Goal: Task Accomplishment & Management: Manage account settings

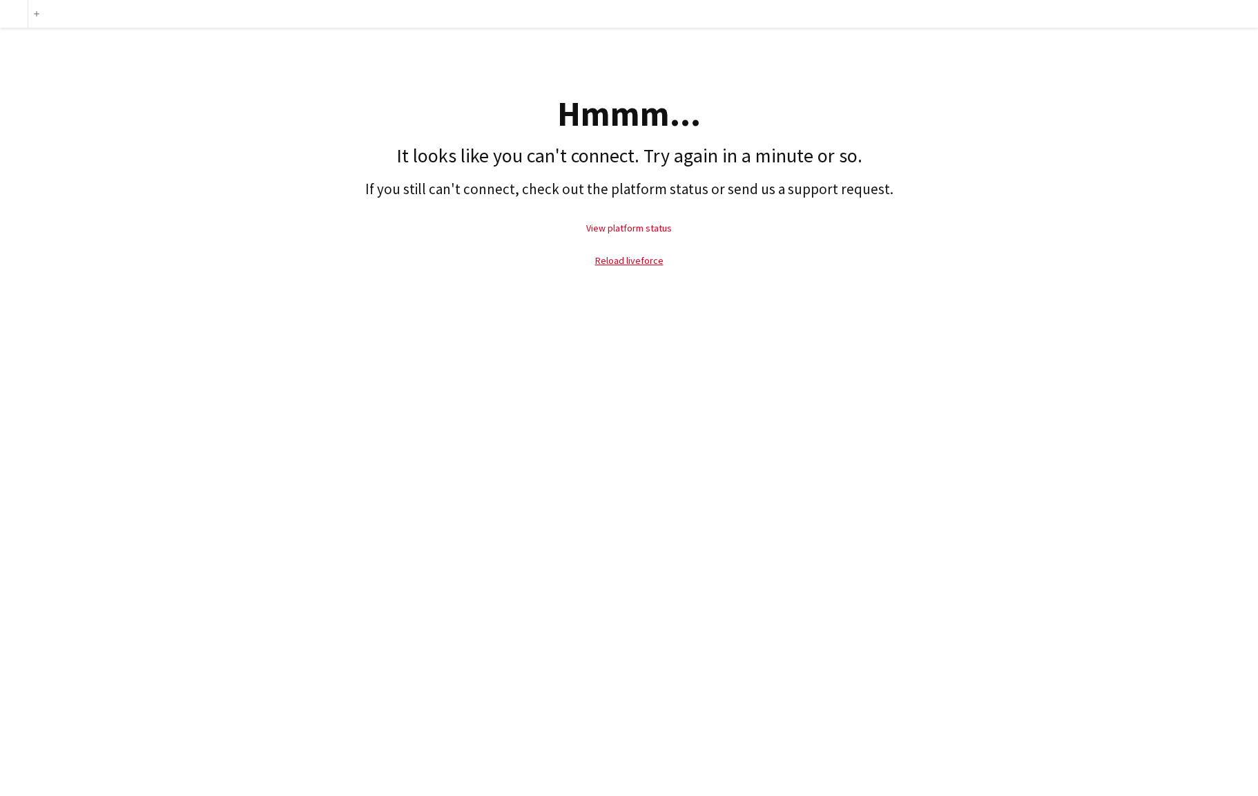
click at [655, 229] on link "View platform status" at bounding box center [629, 228] width 86 height 12
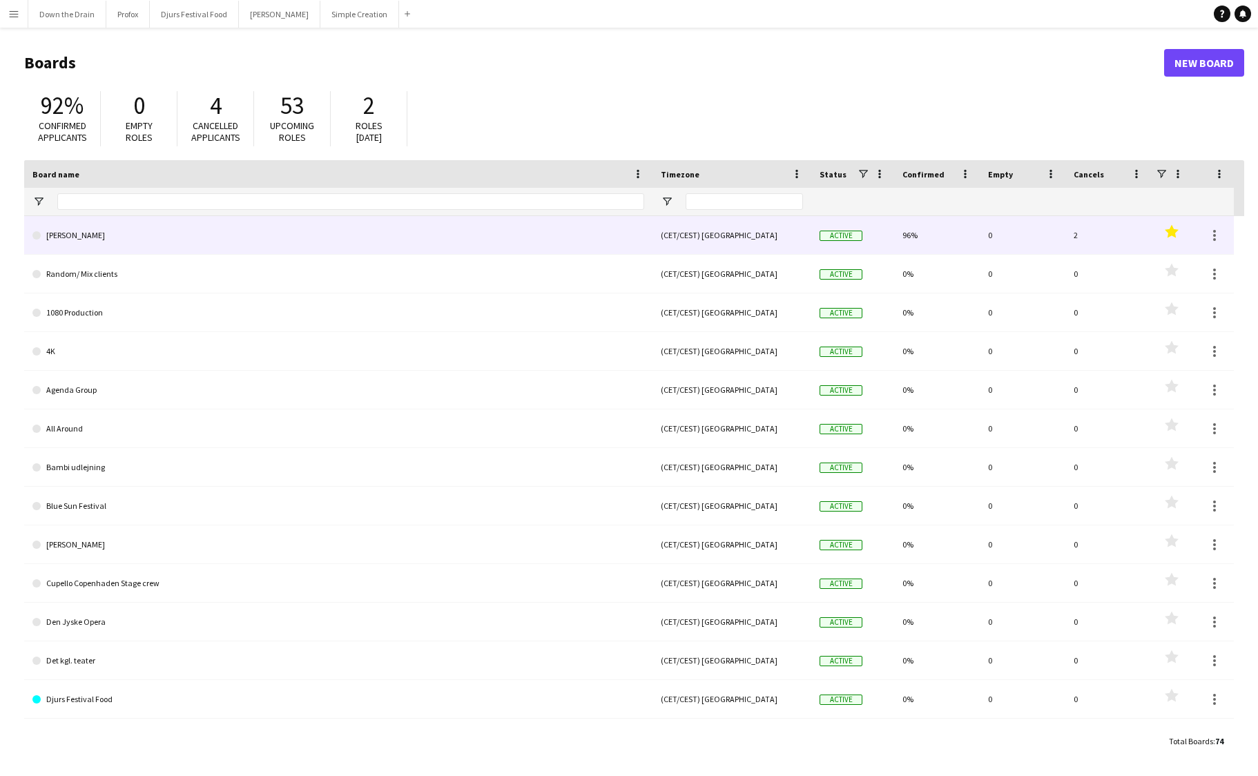
click at [253, 235] on link "[PERSON_NAME] [PERSON_NAME]" at bounding box center [338, 235] width 612 height 39
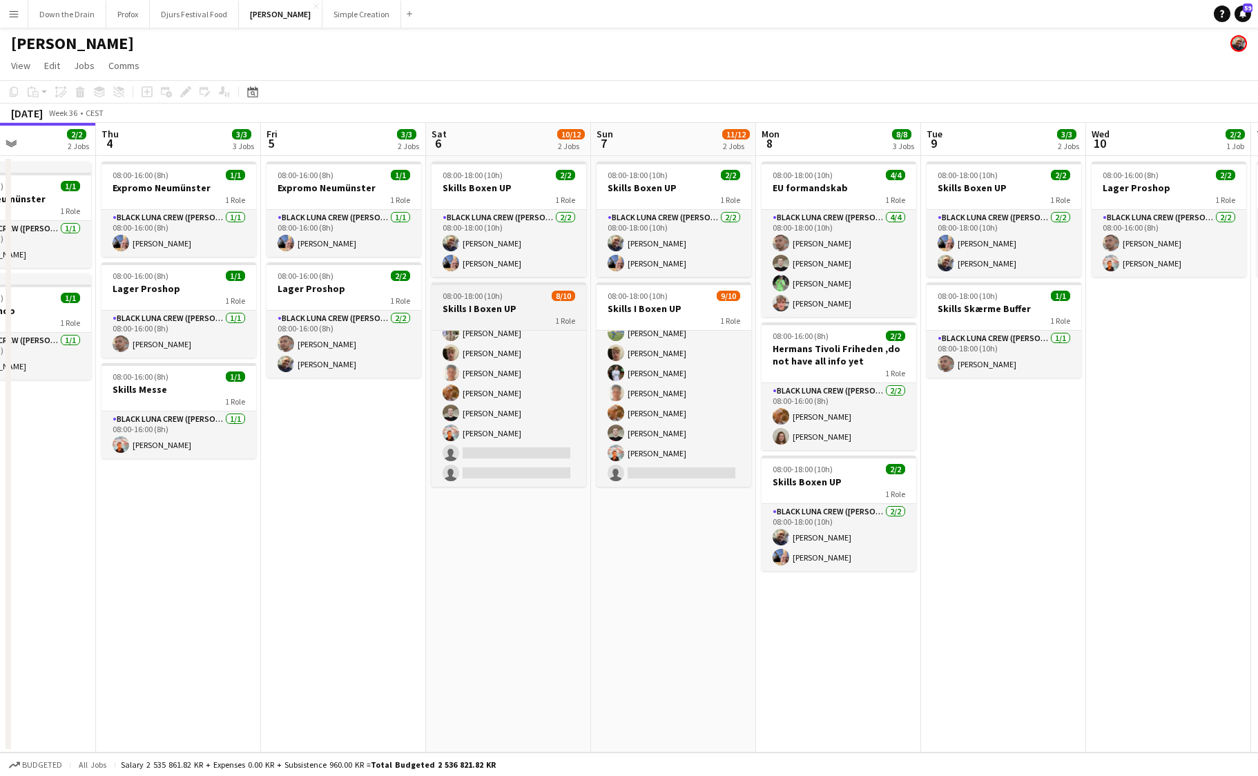
click at [528, 318] on div "1 Role" at bounding box center [509, 320] width 155 height 11
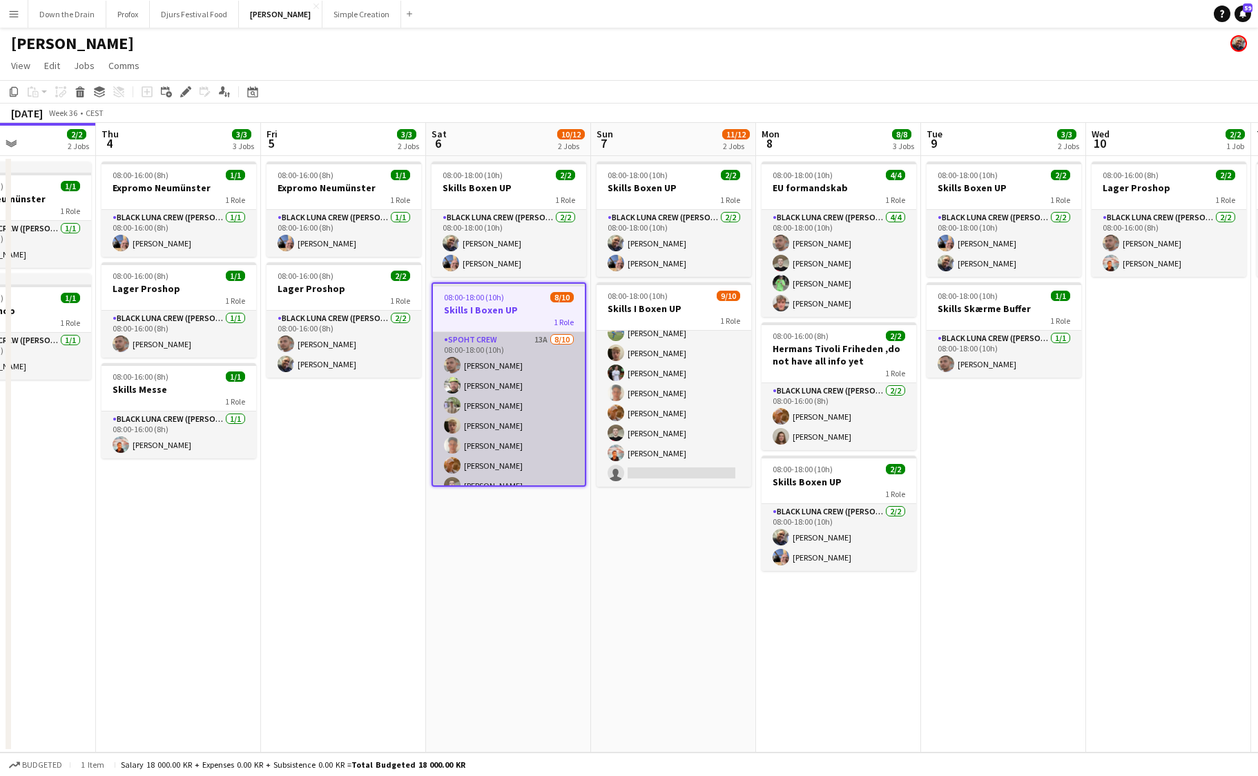
click at [514, 340] on app-card-role "Spoht Crew 13A 8/10 08:00-18:00 (10h) Tomas Ambarcumianas Emanuel Petronel Stro…" at bounding box center [509, 445] width 152 height 227
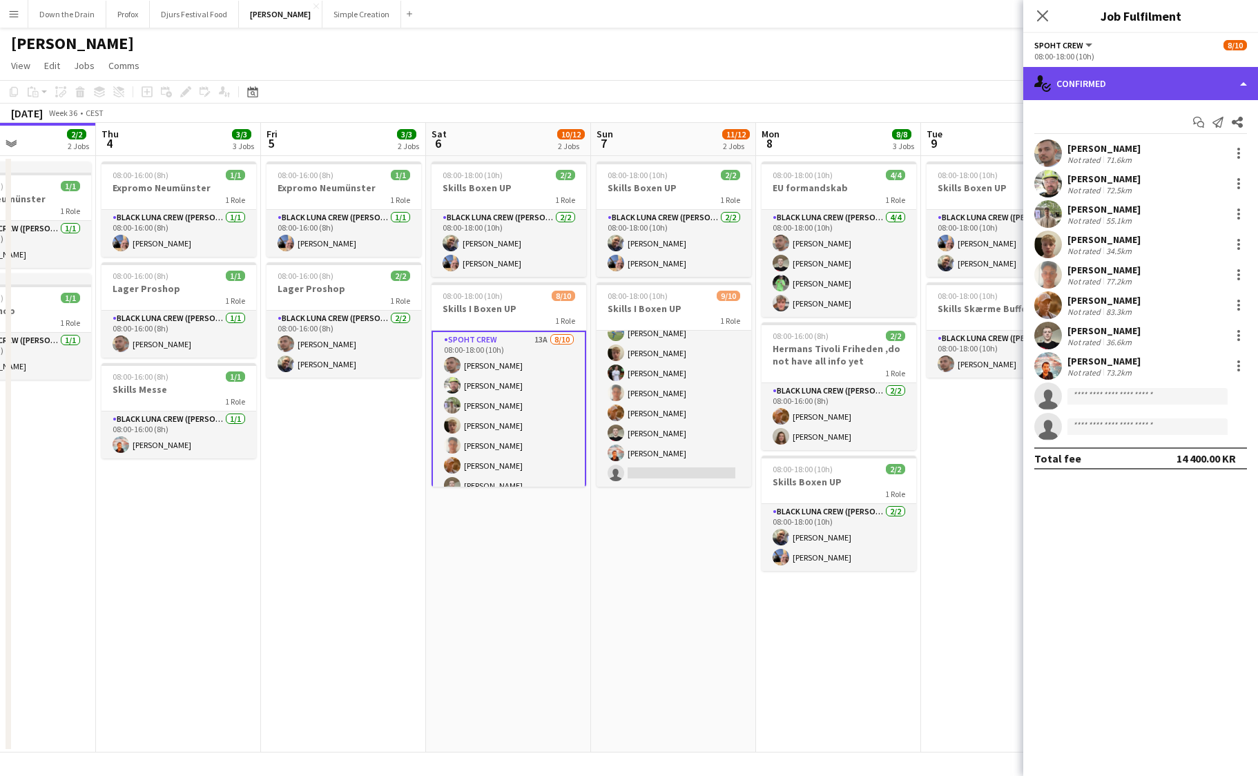
click at [1243, 86] on div "single-neutral-actions-check-2 Confirmed" at bounding box center [1140, 83] width 235 height 33
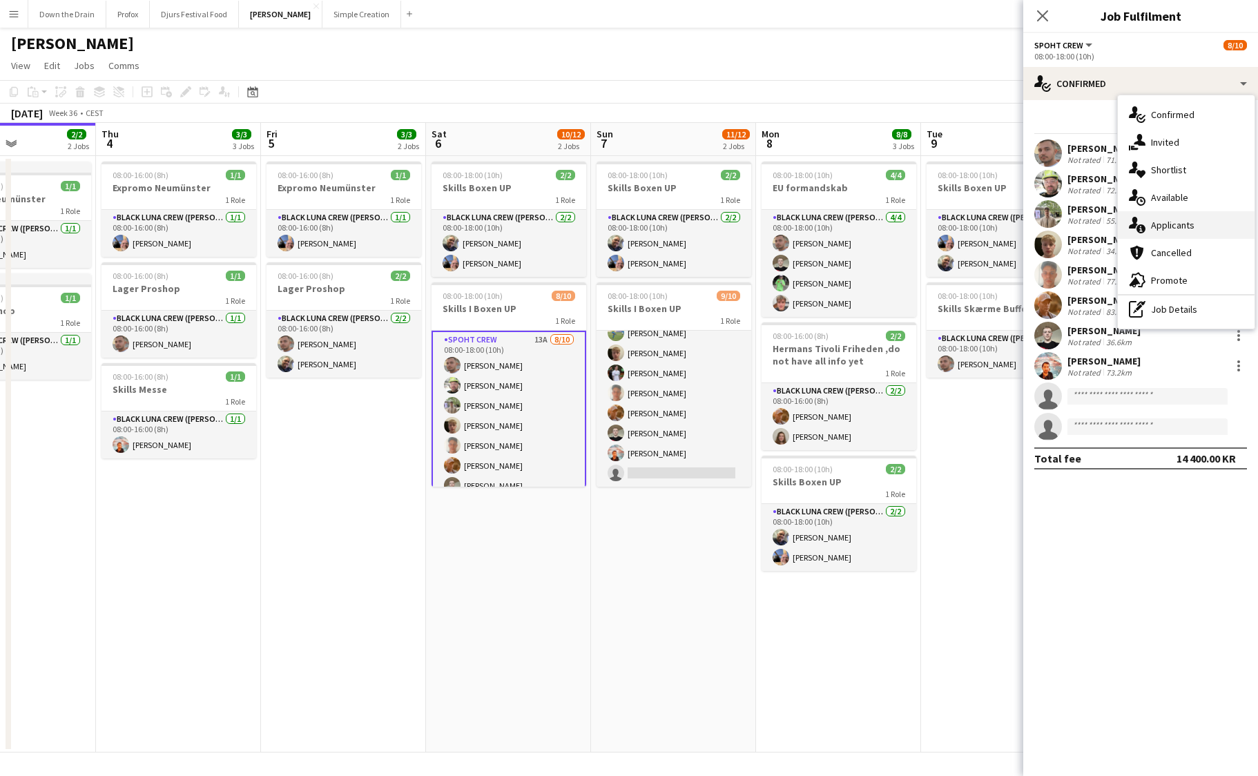
click at [1188, 227] on span "Applicants" at bounding box center [1173, 225] width 44 height 12
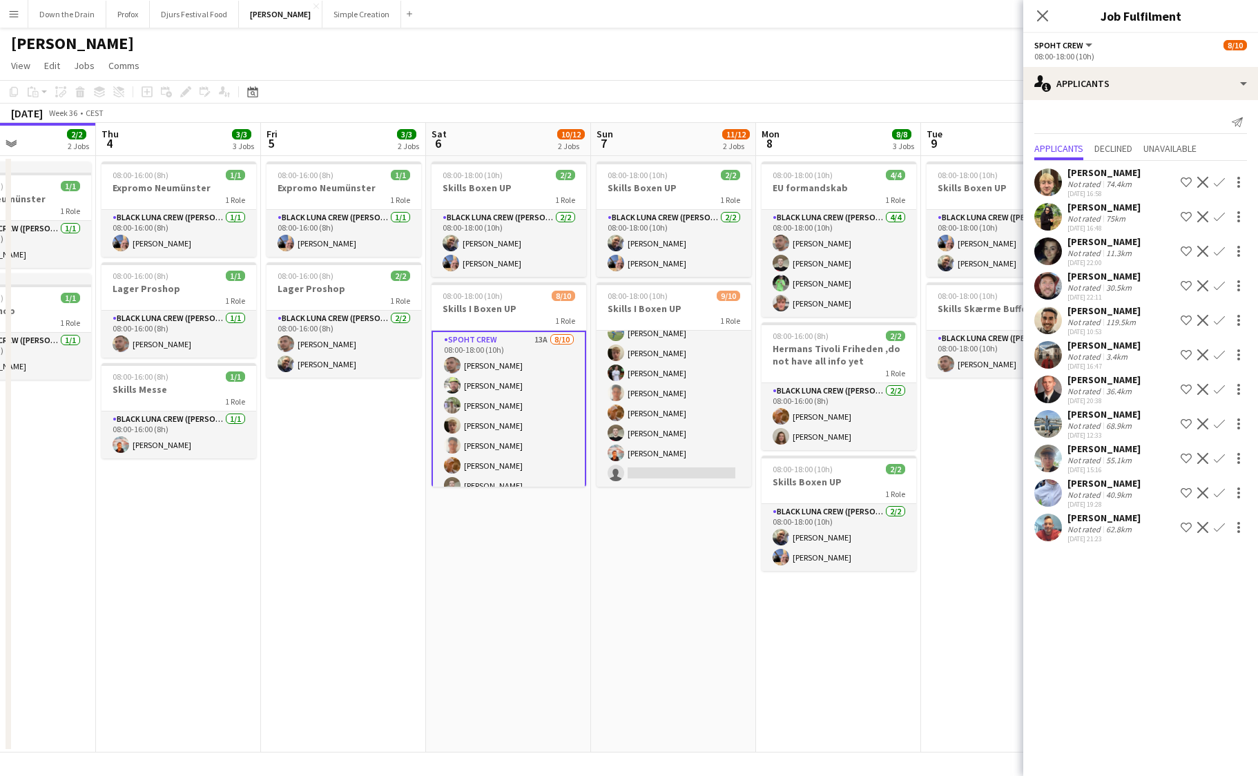
click at [1096, 421] on div "Sebastian wulff Kristensen" at bounding box center [1104, 414] width 73 height 12
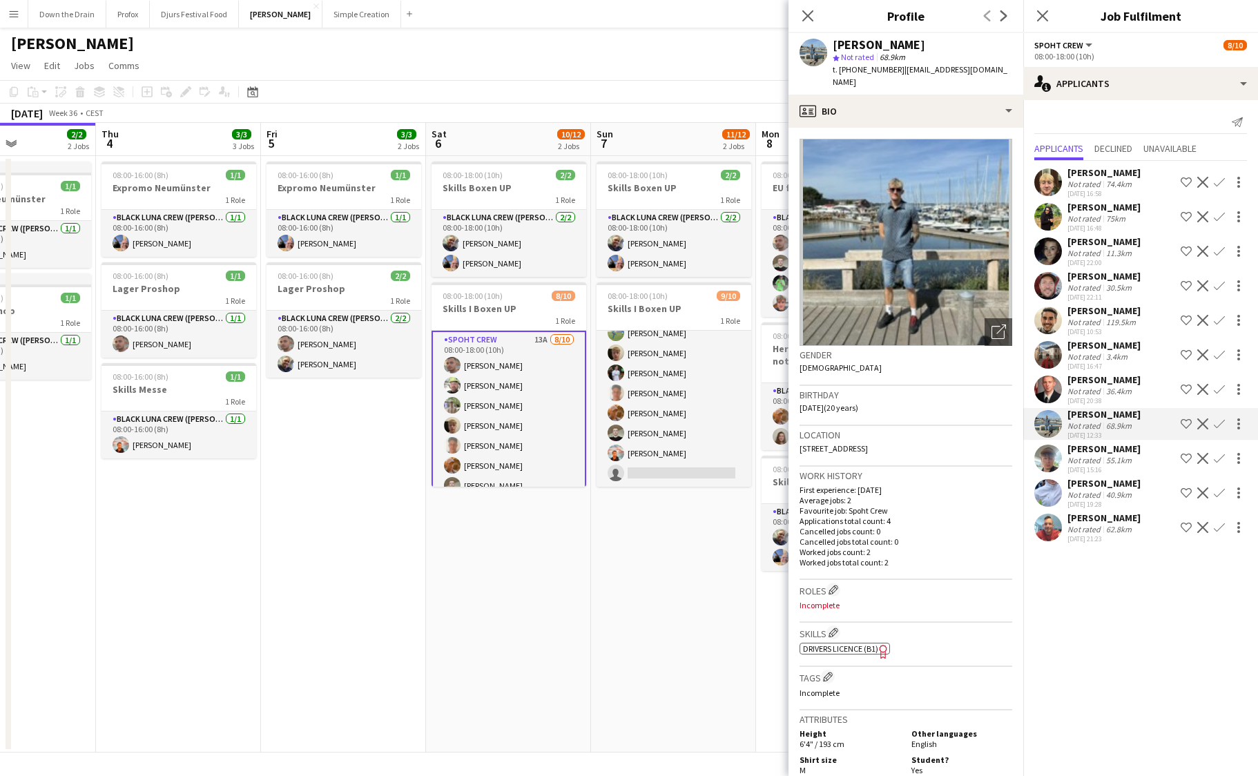
click at [1221, 430] on app-icon "Confirm" at bounding box center [1219, 423] width 11 height 11
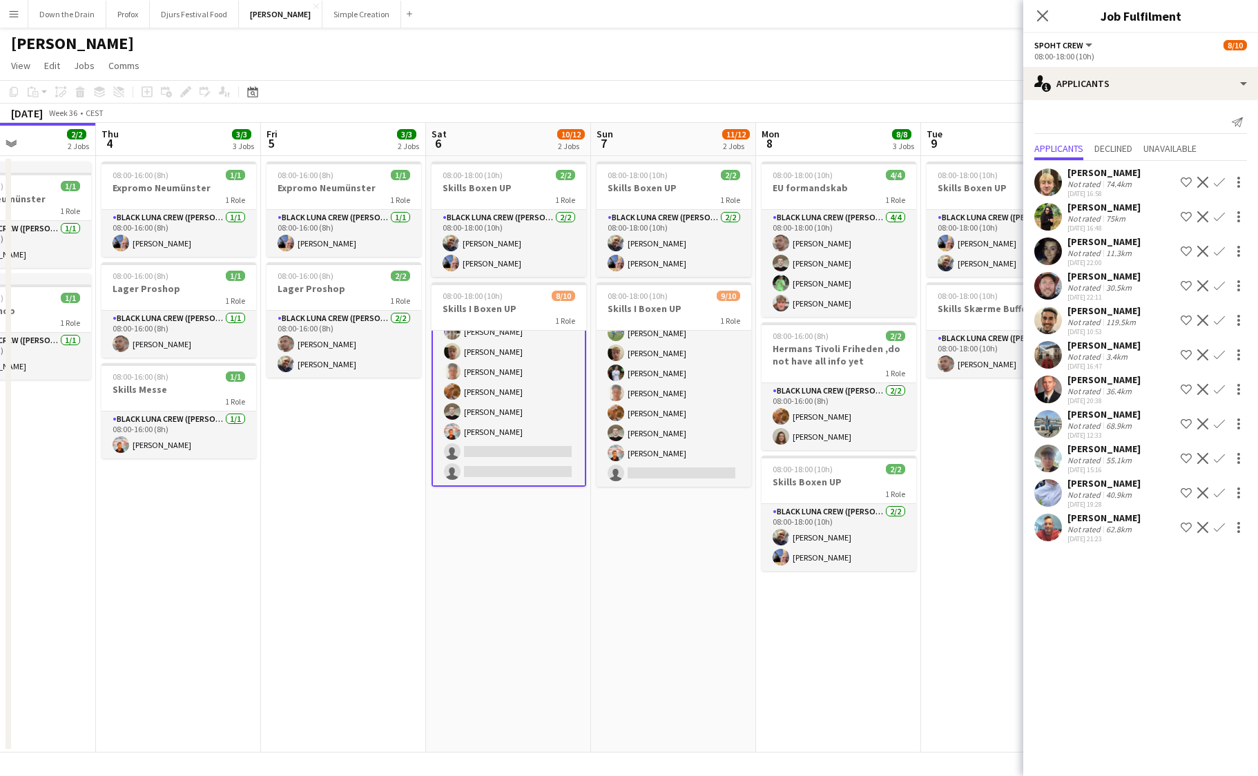
scroll to position [74, 0]
click at [526, 450] on app-card-role "Spoht Crew 13A 8/10 08:00-18:00 (10h) Tomas Ambarcumianas Emanuel Petronel Stro…" at bounding box center [509, 372] width 155 height 230
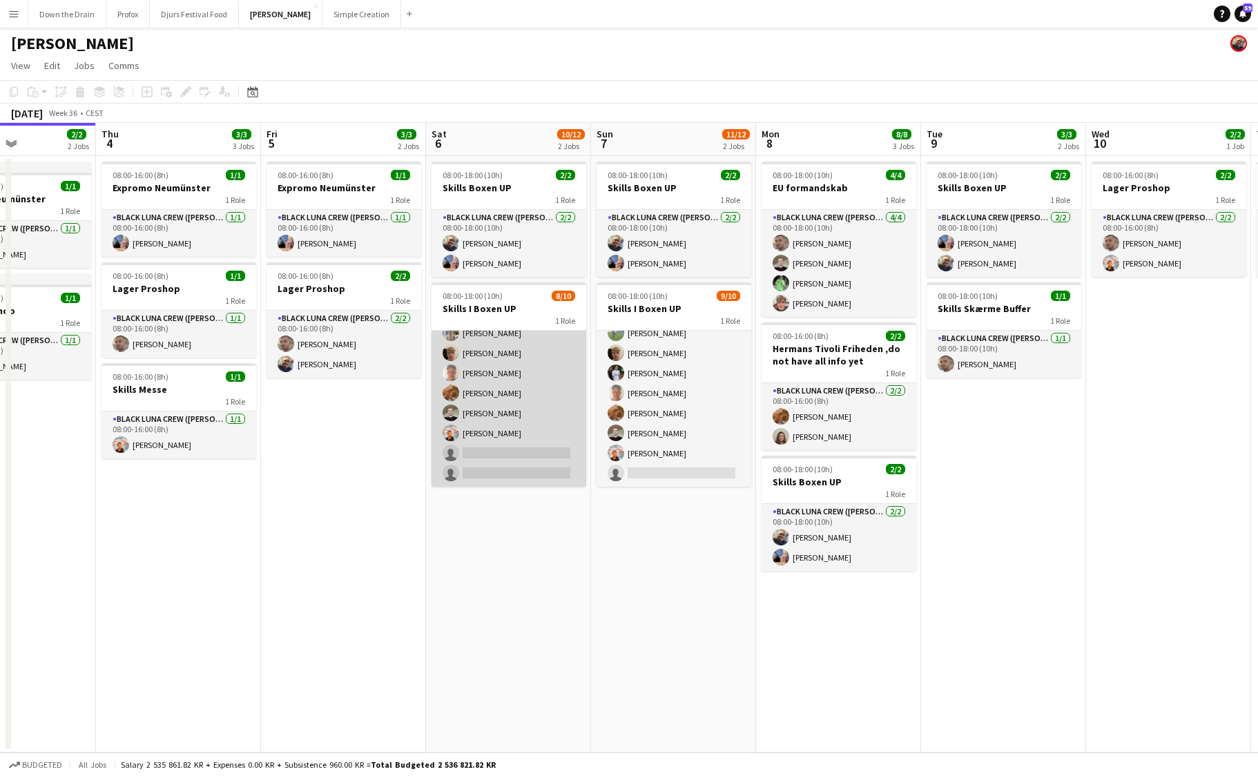
scroll to position [71, 0]
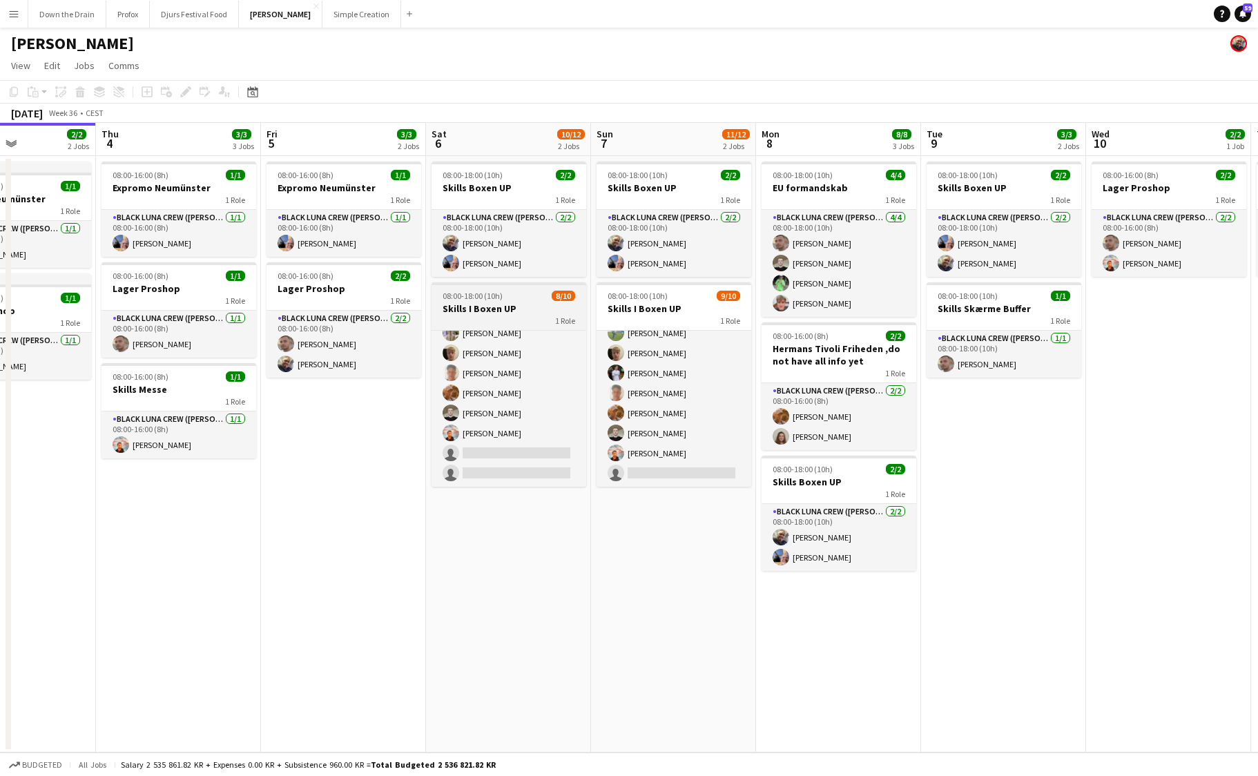
click at [521, 314] on h3 "Skills I Boxen UP" at bounding box center [509, 308] width 155 height 12
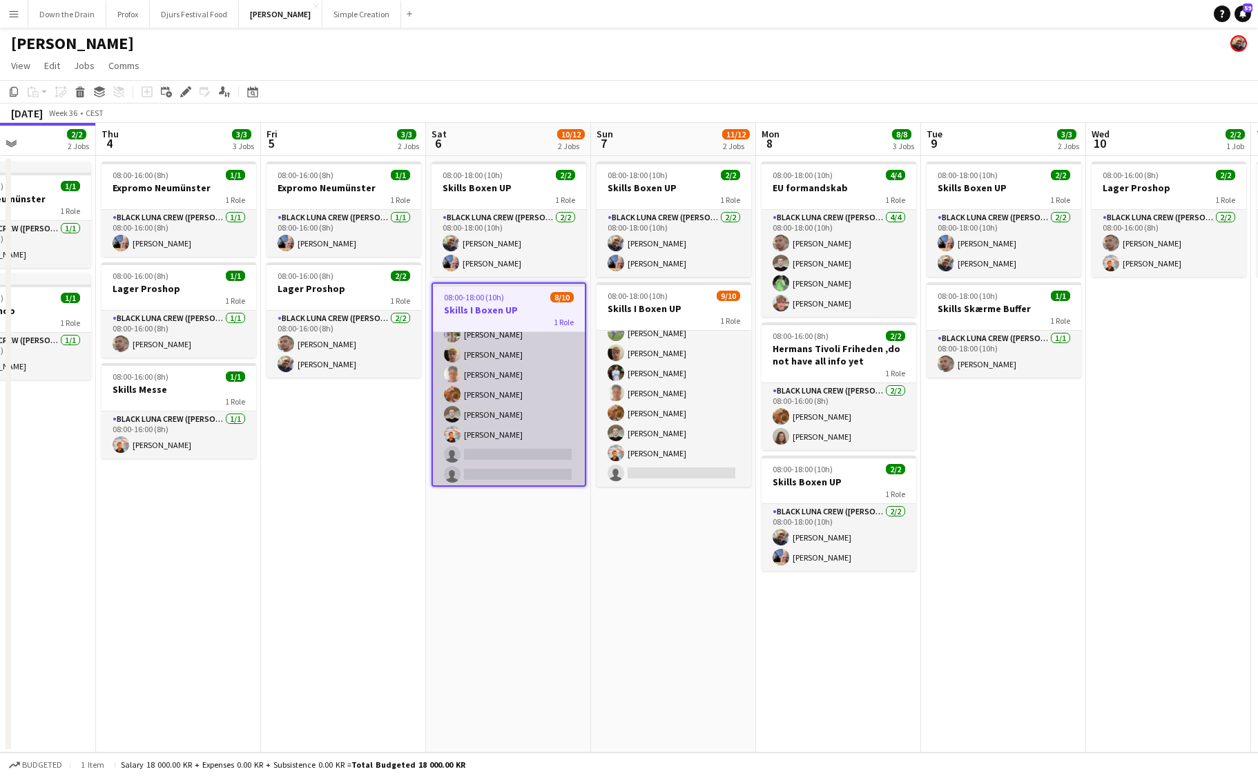
click at [523, 454] on app-card-role "Spoht Crew 13A 8/10 08:00-18:00 (10h) Tomas Ambarcumianas Emanuel Petronel Stro…" at bounding box center [509, 374] width 152 height 227
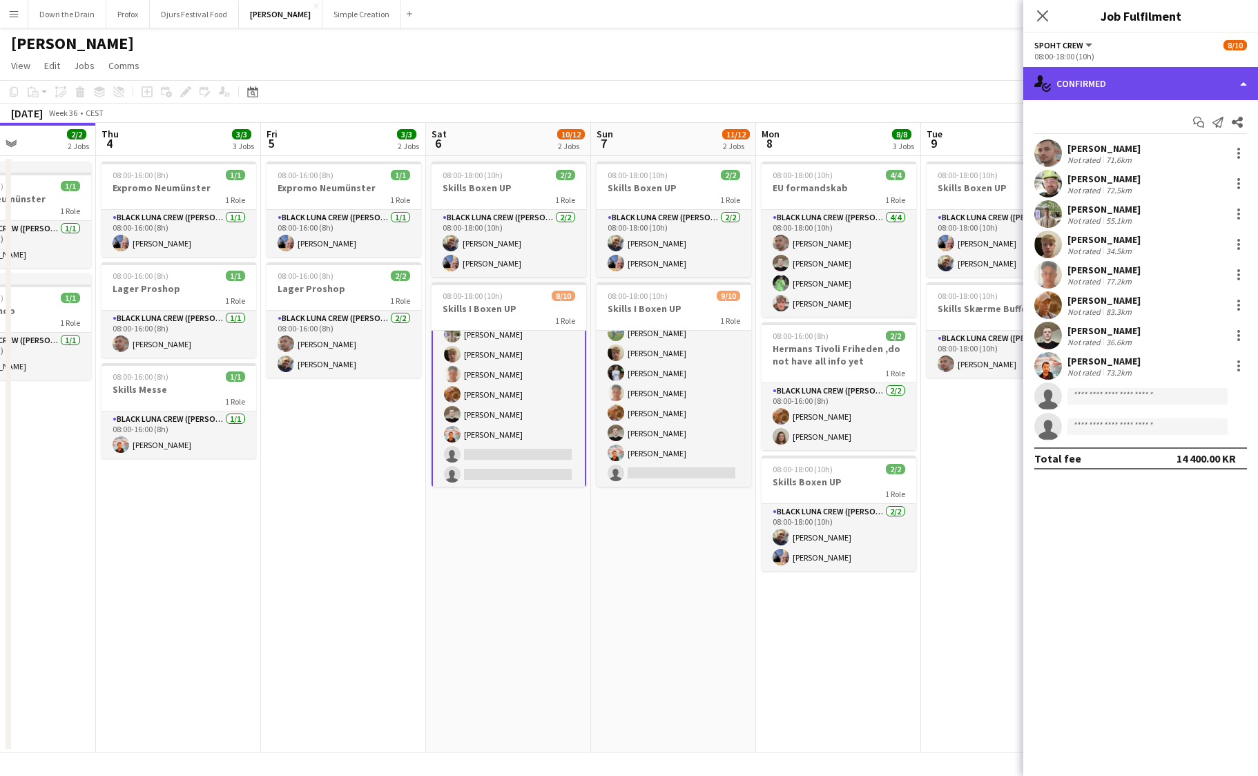
click at [1242, 84] on div "single-neutral-actions-check-2 Confirmed" at bounding box center [1140, 83] width 235 height 33
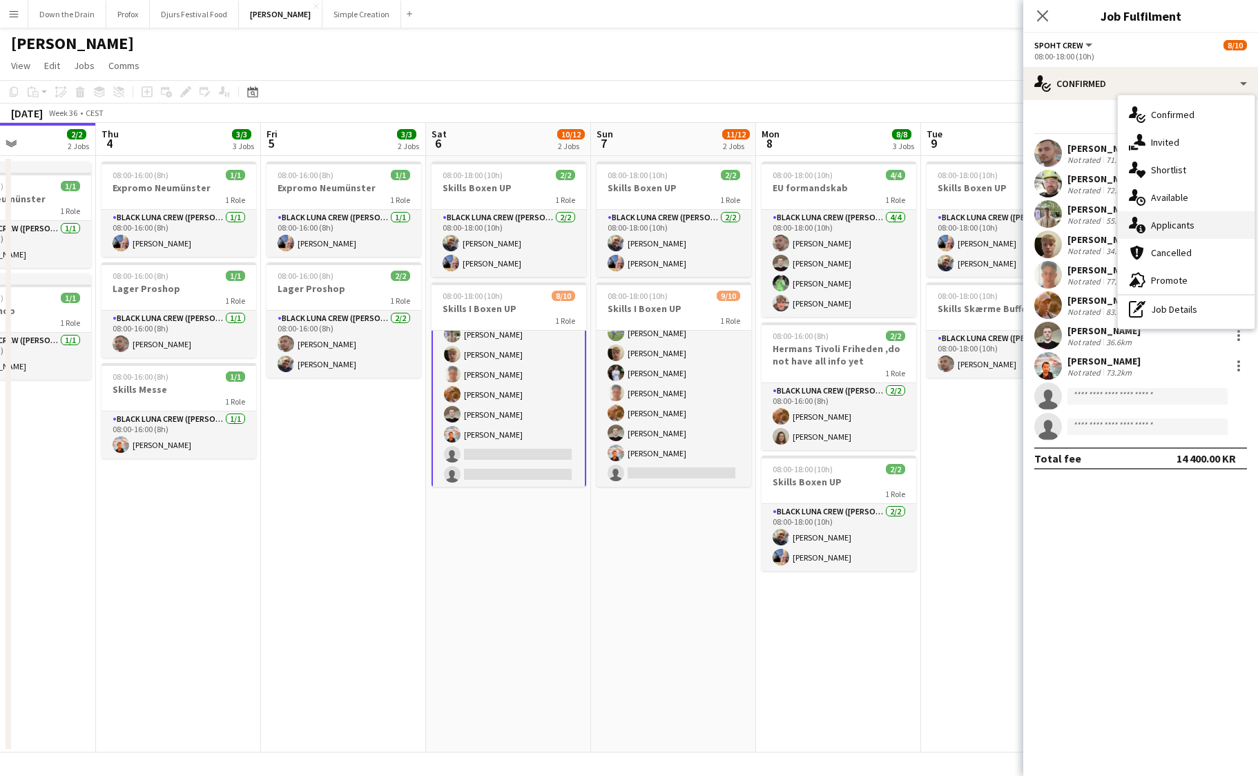
click at [1189, 224] on span "Applicants" at bounding box center [1173, 225] width 44 height 12
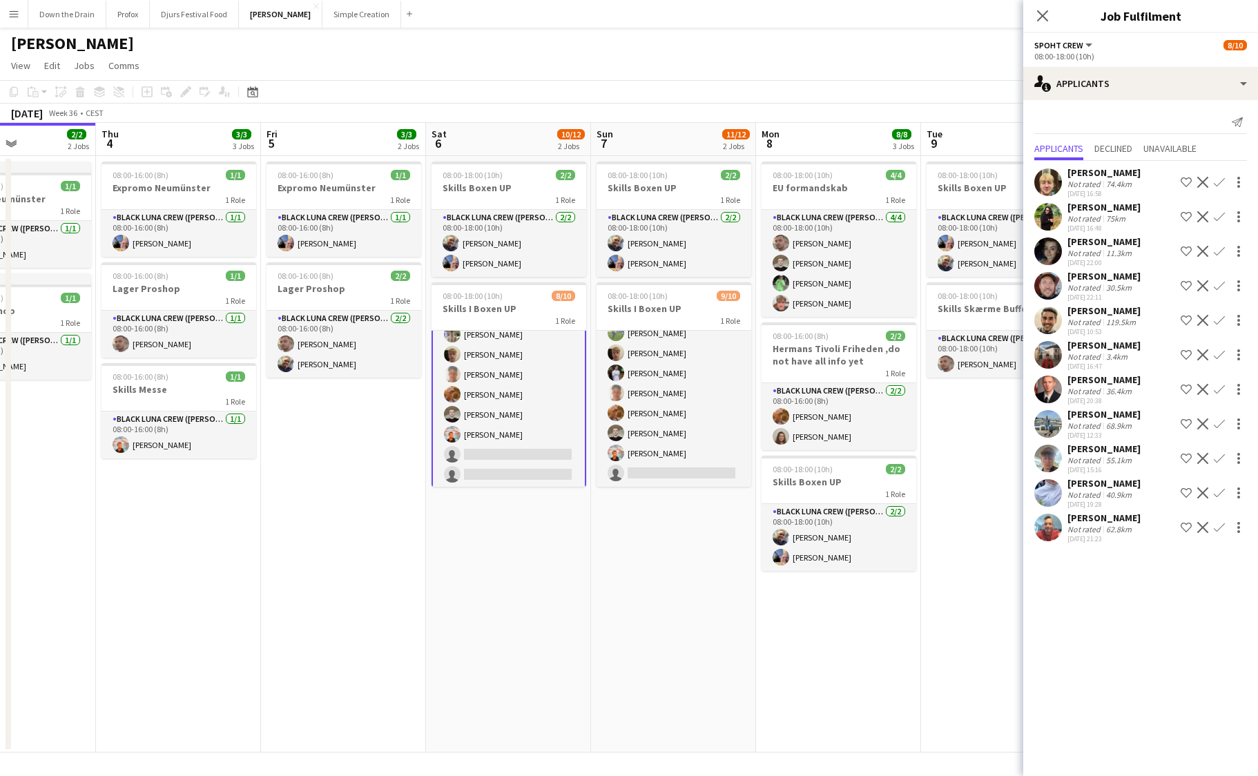
click at [1220, 430] on app-icon "Confirm" at bounding box center [1219, 423] width 11 height 11
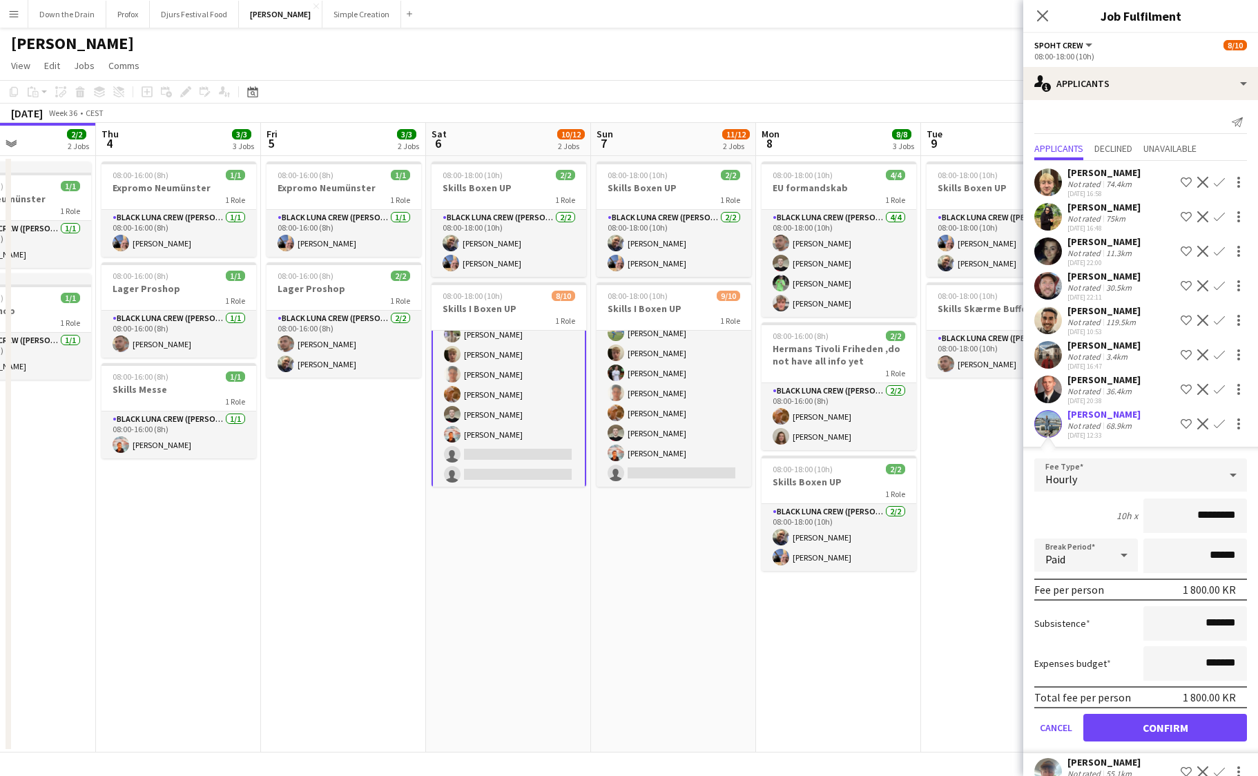
click at [1163, 742] on button "Confirm" at bounding box center [1165, 728] width 164 height 28
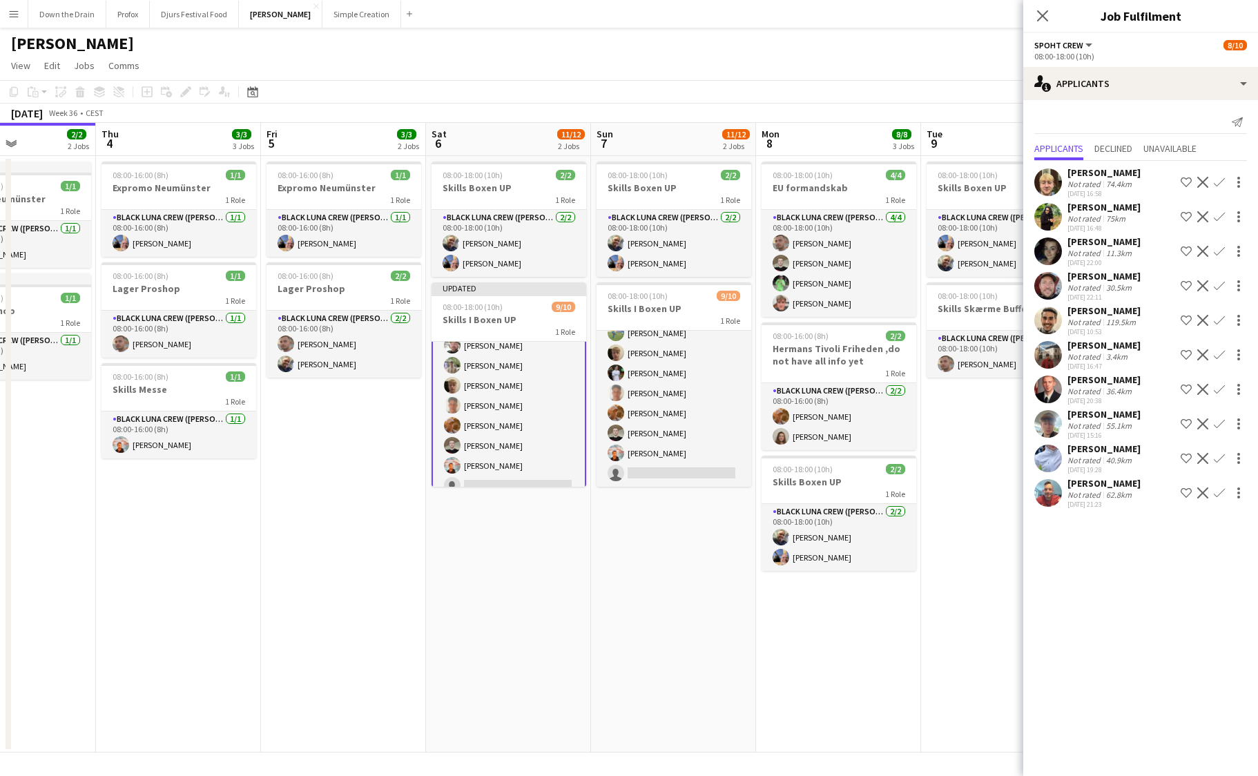
click at [1222, 499] on app-icon "Confirm" at bounding box center [1219, 493] width 11 height 11
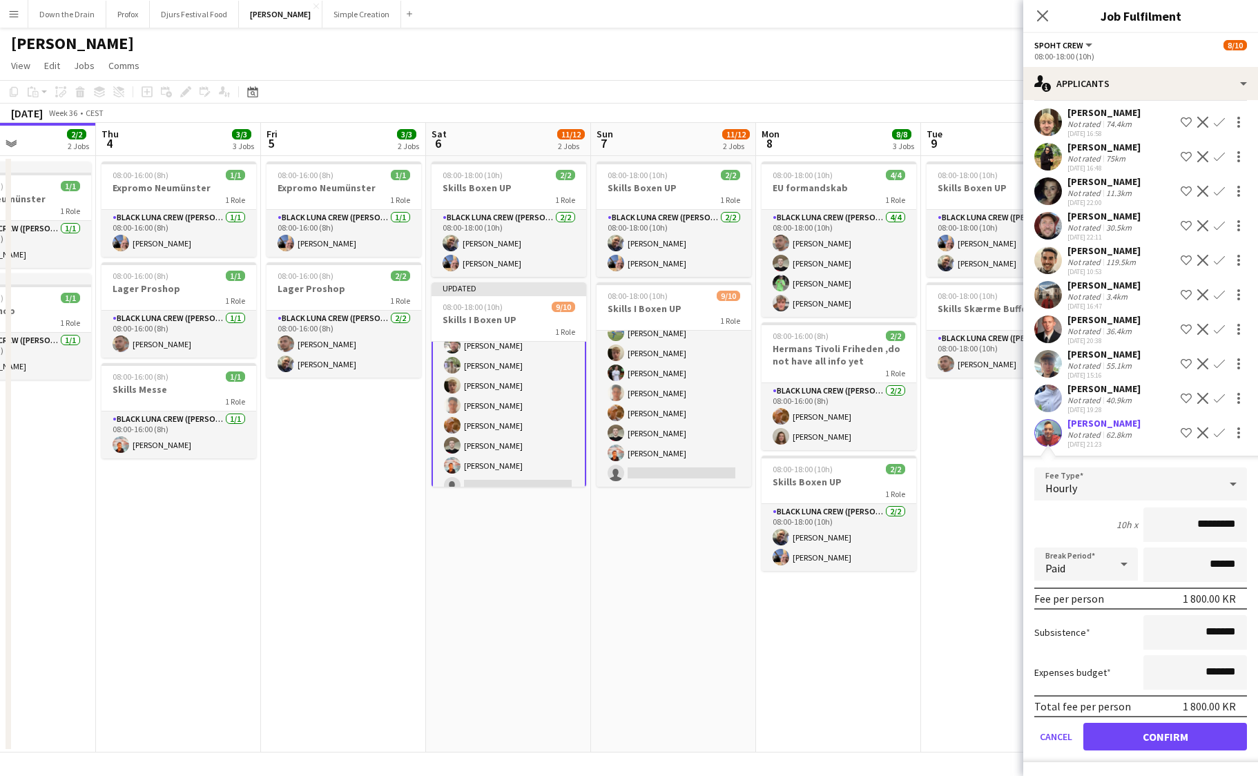
scroll to position [73, 0]
click at [1174, 740] on button "Confirm" at bounding box center [1165, 737] width 164 height 28
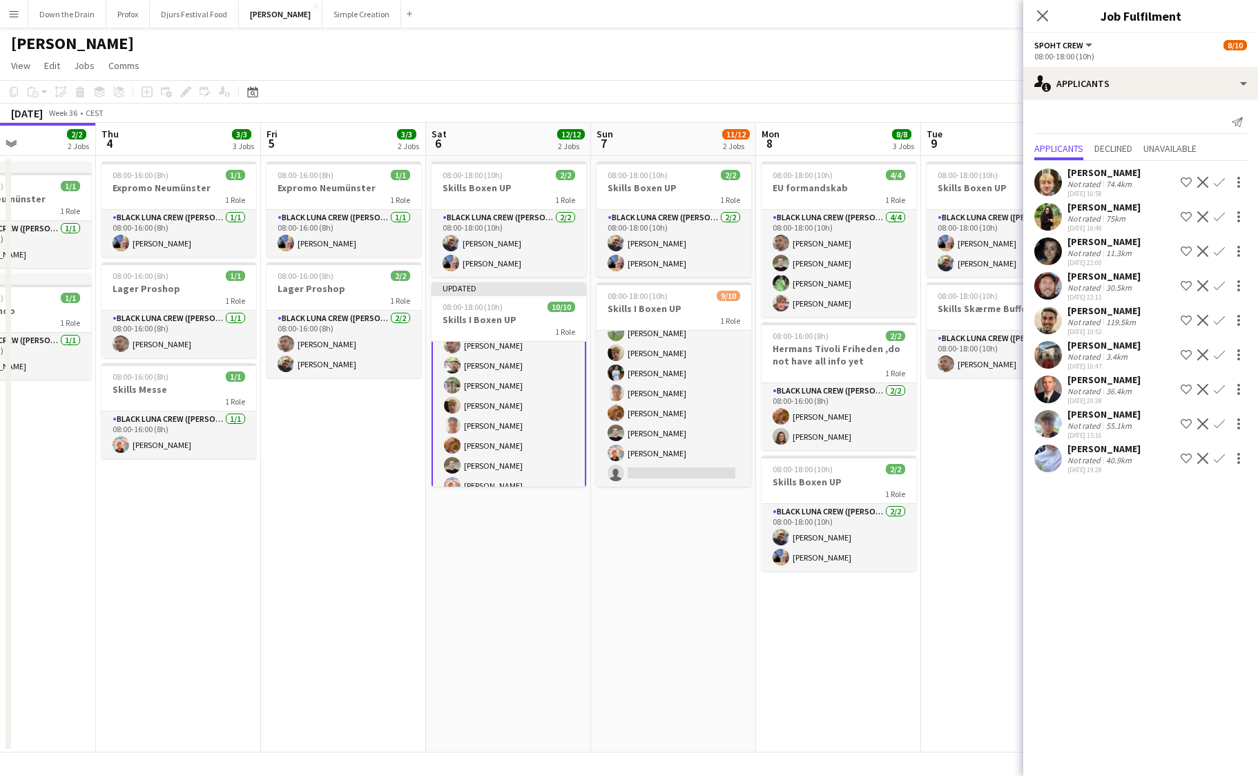
scroll to position [0, 0]
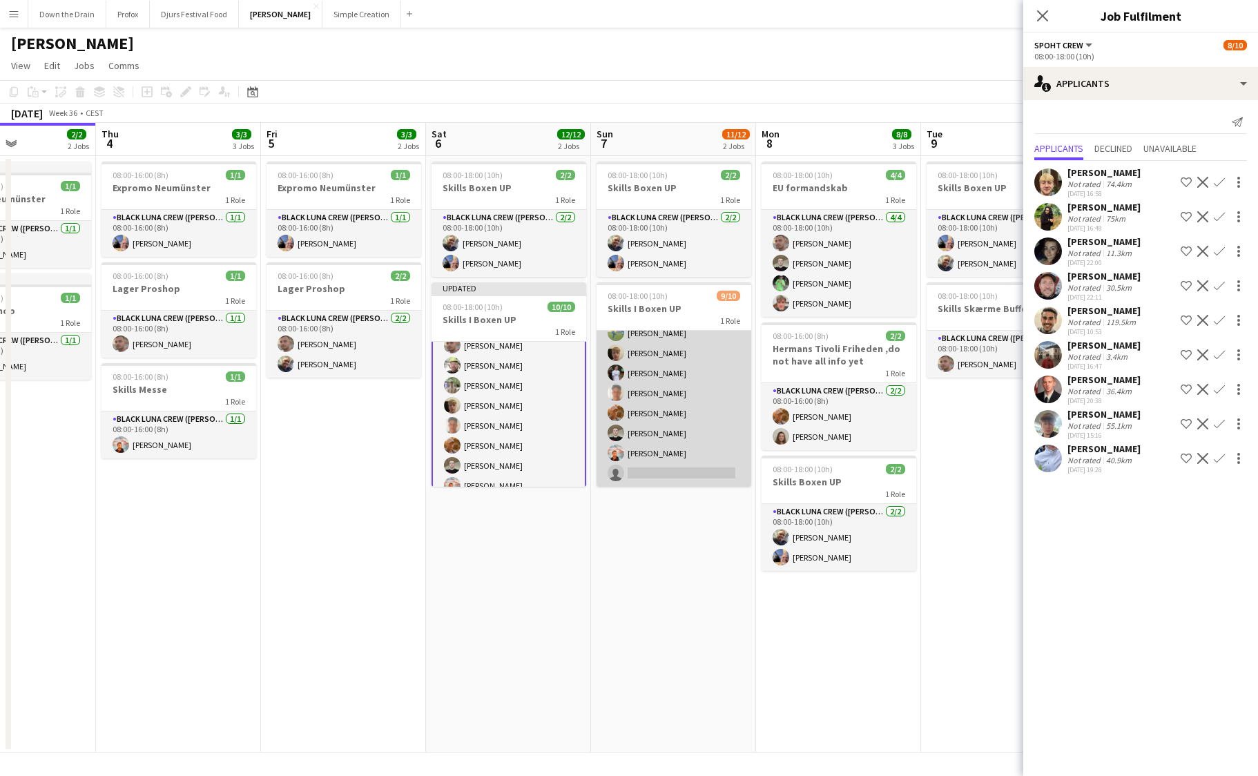
click at [695, 459] on app-card-role "Spoht Crew 13A 9/10 08:00-18:00 (10h) Emanuel Petronel Stroie Arthur Daval-Mark…" at bounding box center [674, 373] width 155 height 227
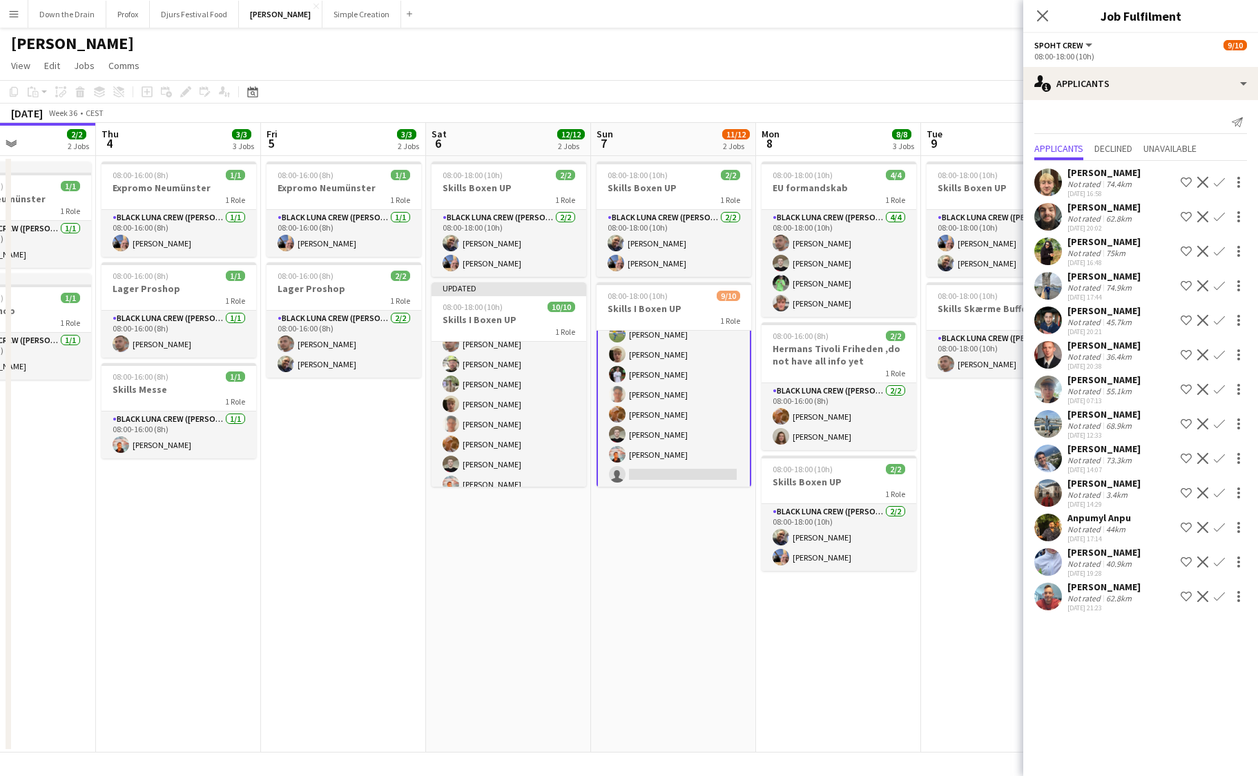
click at [1220, 355] on app-icon "Confirm" at bounding box center [1219, 354] width 11 height 11
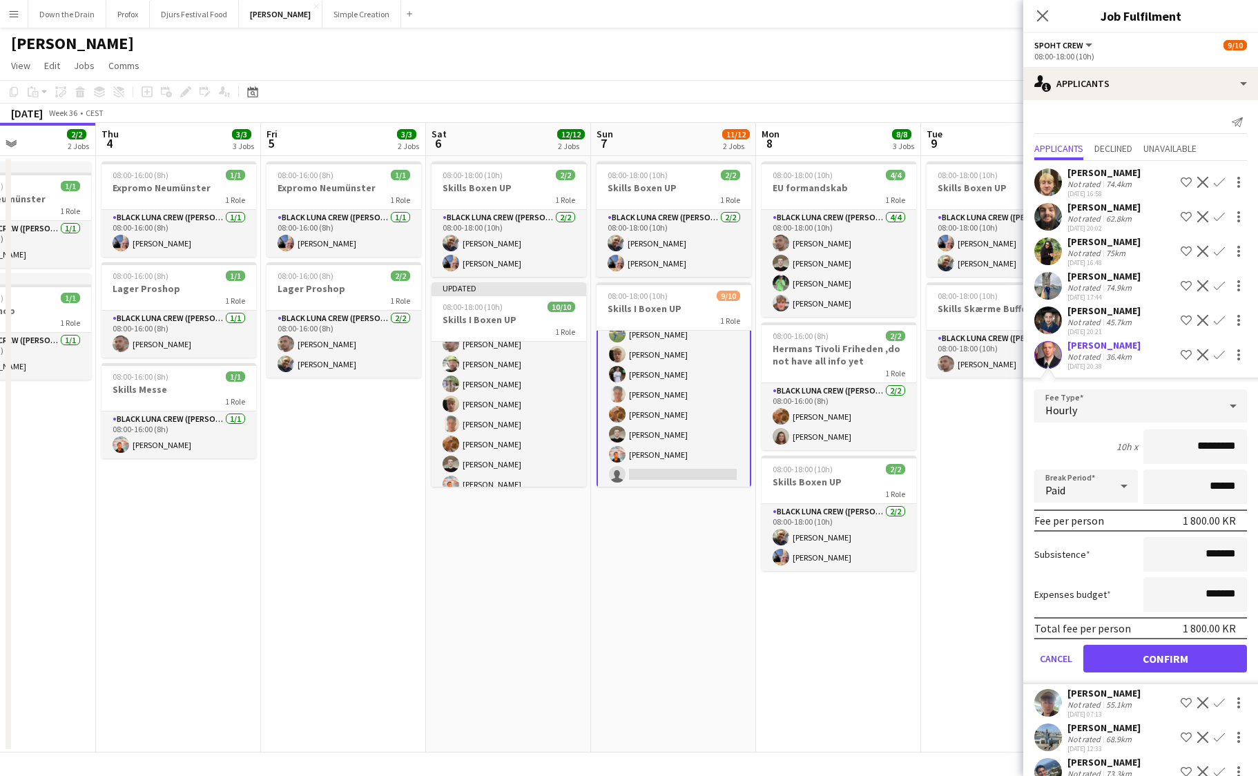
click at [1200, 659] on button "Confirm" at bounding box center [1165, 659] width 164 height 28
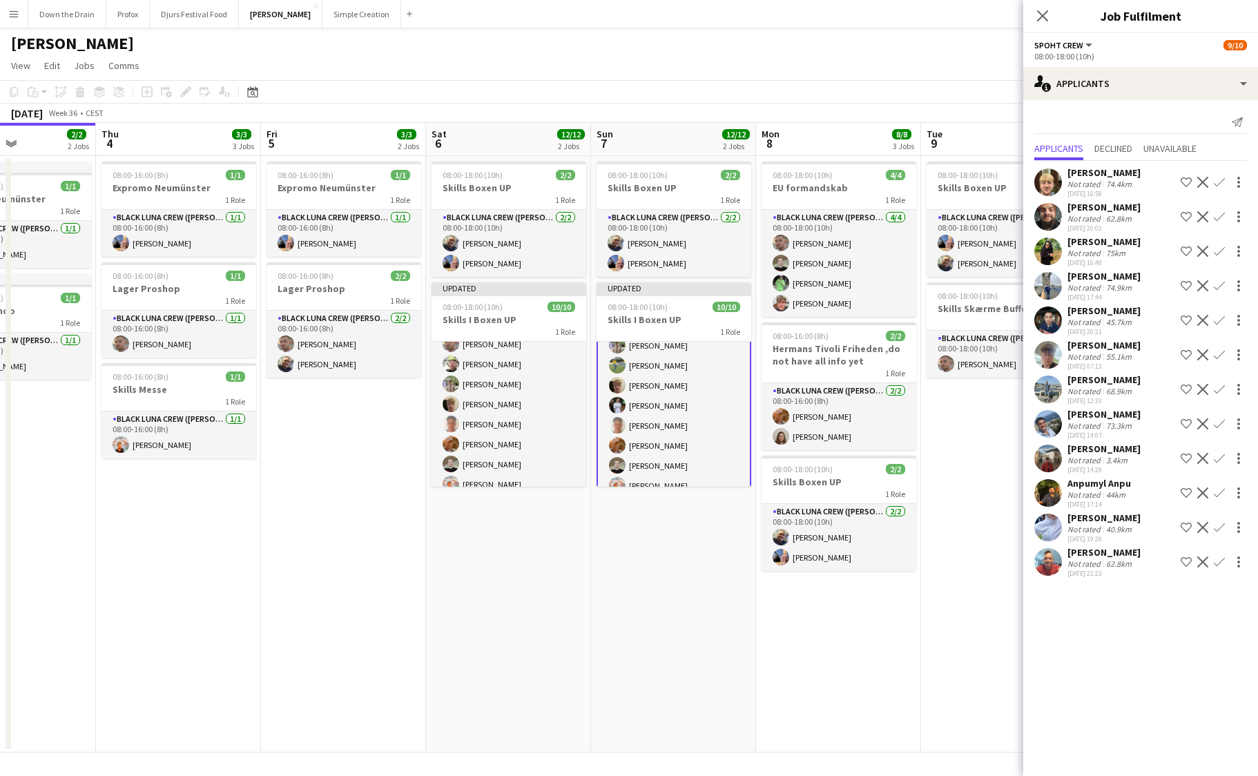
click at [647, 570] on app-date-cell "08:00-18:00 (10h) 2/2 Skills Boxen UP 1 Role Black Luna Crew (Danny) 2/2 08:00-…" at bounding box center [673, 454] width 165 height 597
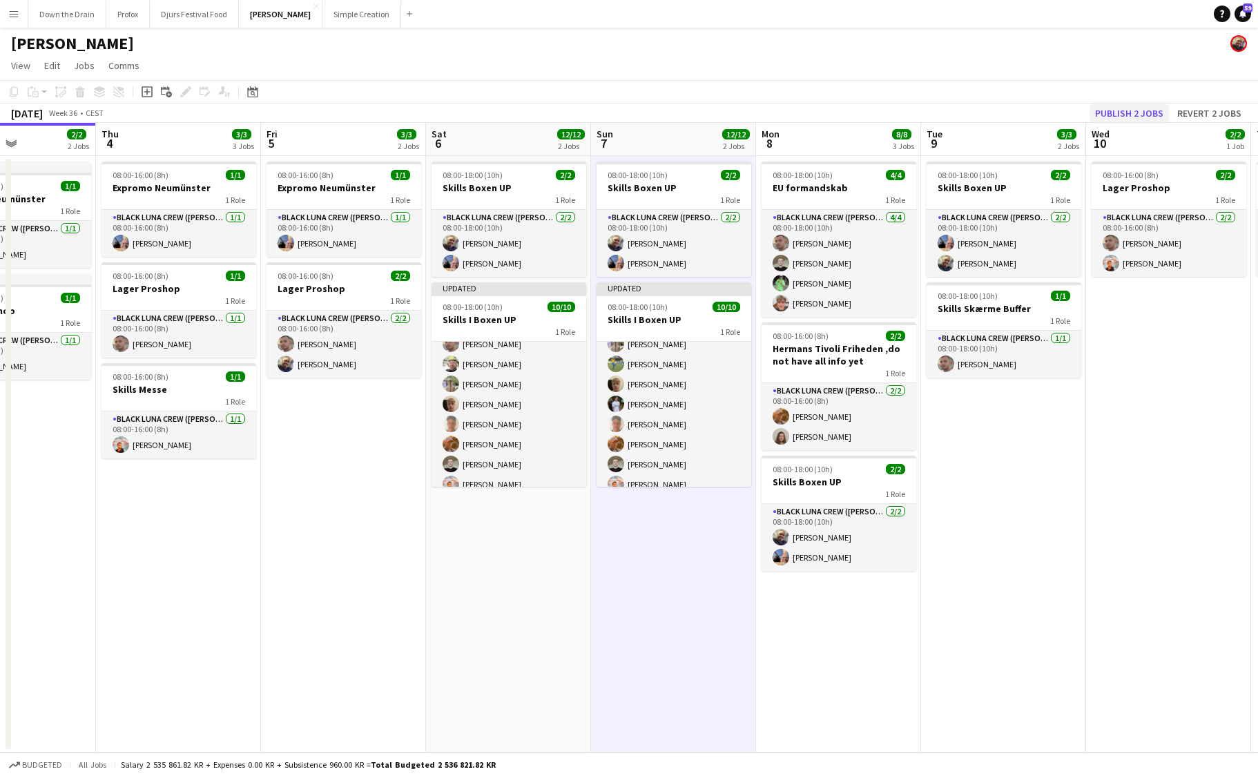
click at [1153, 113] on button "Publish 2 jobs" at bounding box center [1129, 113] width 79 height 18
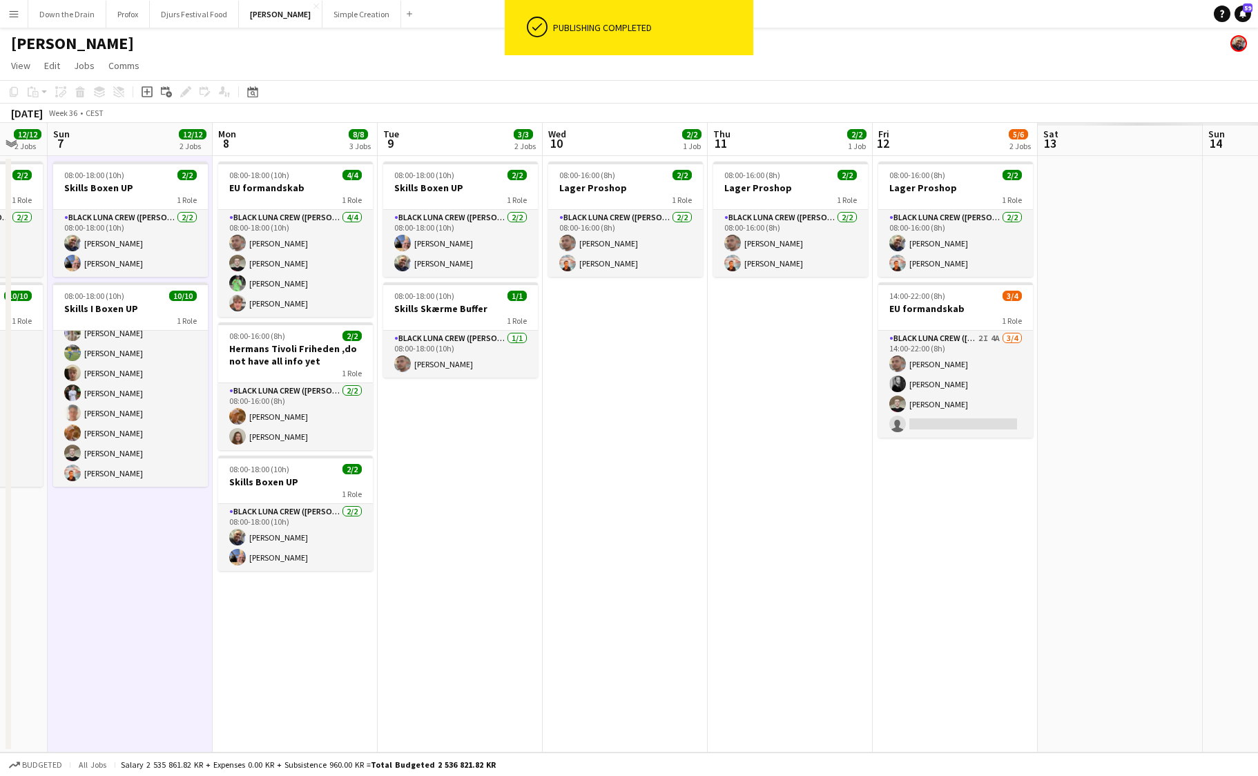
scroll to position [0, 478]
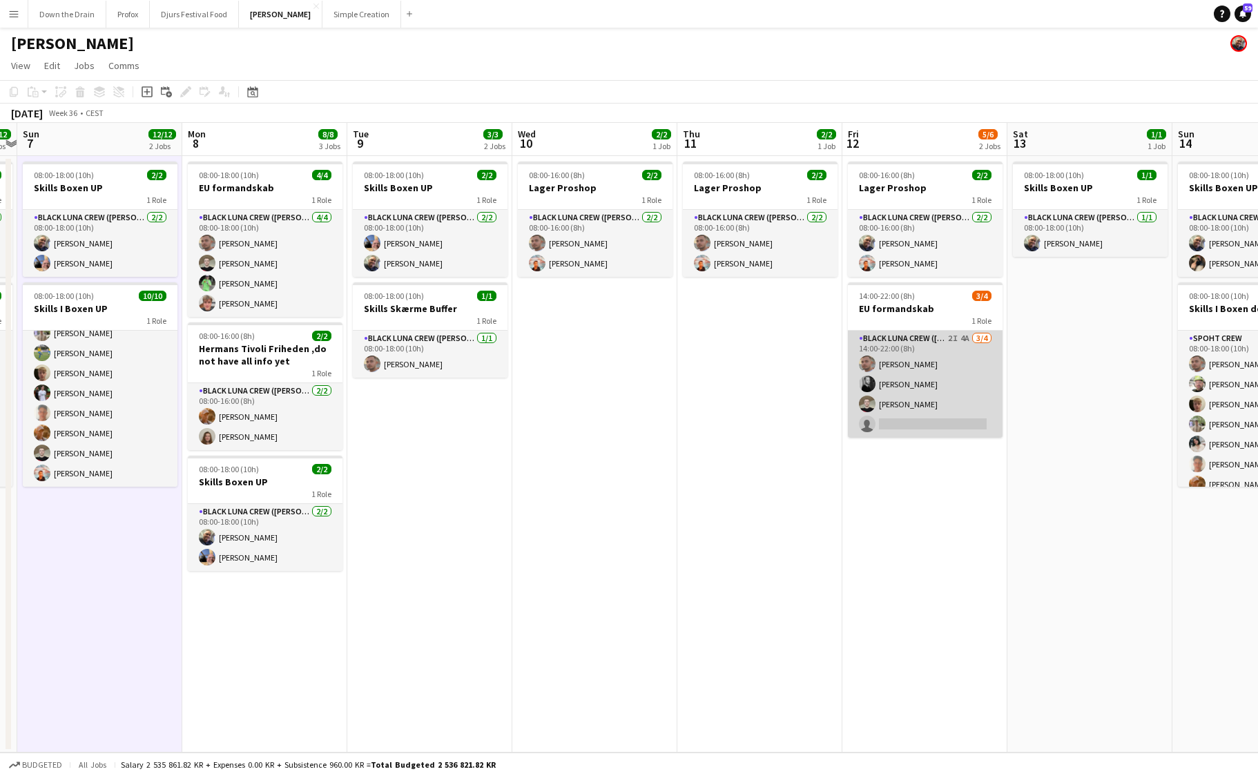
click at [945, 338] on app-card-role "Black Luna Crew (Danny) 2I 4A 3/4 14:00-22:00 (8h) Tomas Ambarcumianas Simon Ba…" at bounding box center [925, 384] width 155 height 107
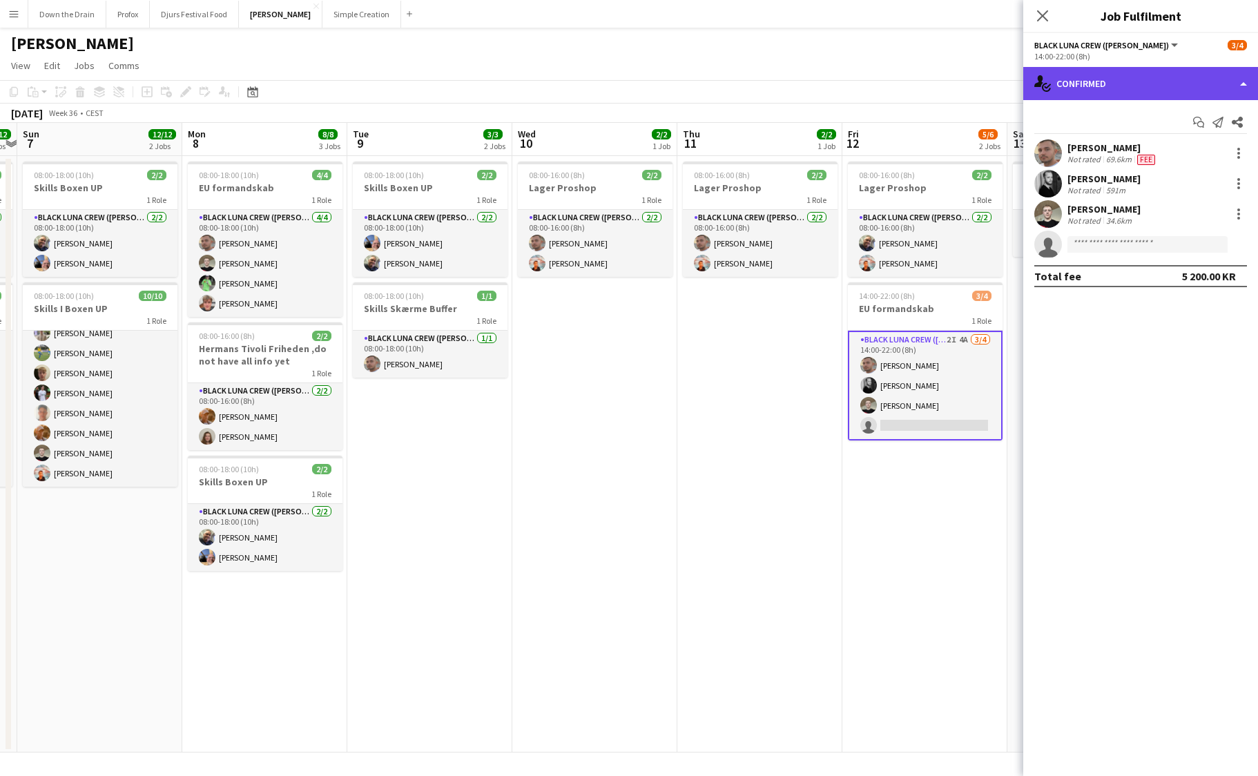
click at [1220, 86] on div "single-neutral-actions-check-2 Confirmed" at bounding box center [1140, 83] width 235 height 33
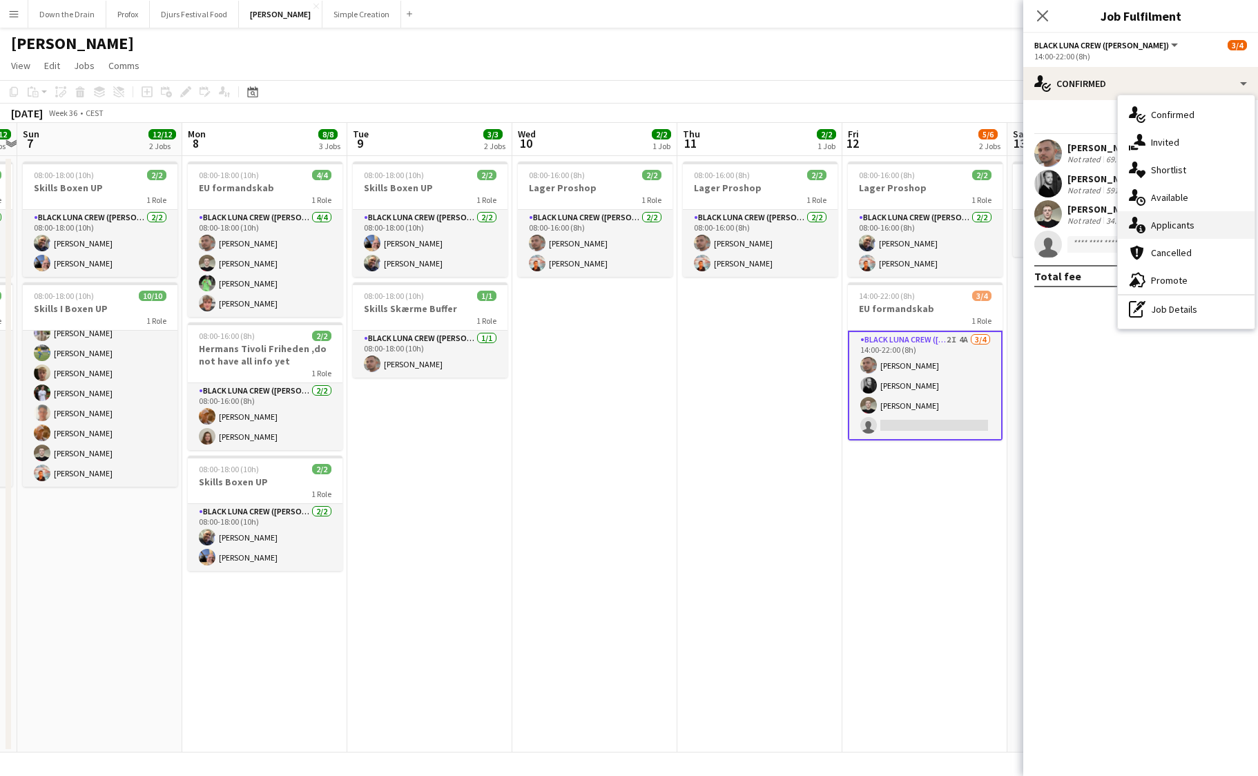
click at [1197, 227] on div "single-neutral-actions-information Applicants" at bounding box center [1186, 225] width 137 height 28
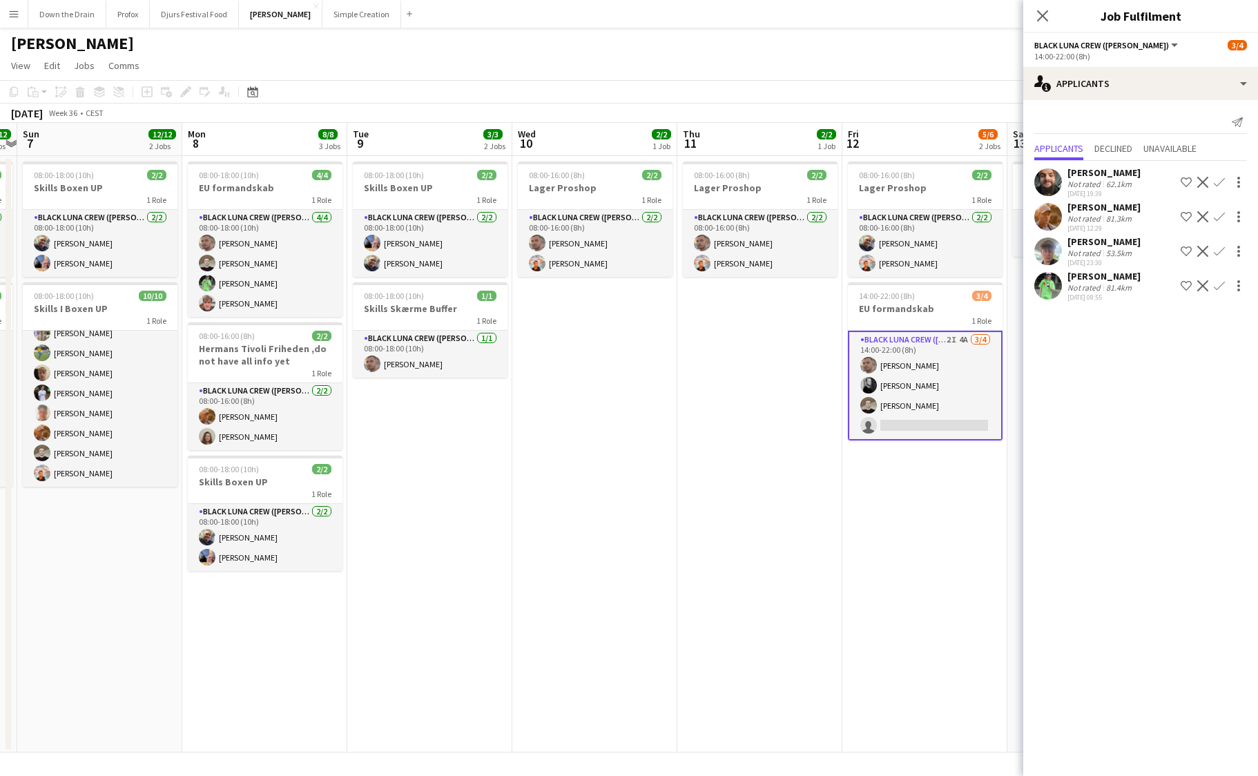
click at [1219, 251] on app-icon "Confirm" at bounding box center [1219, 251] width 11 height 11
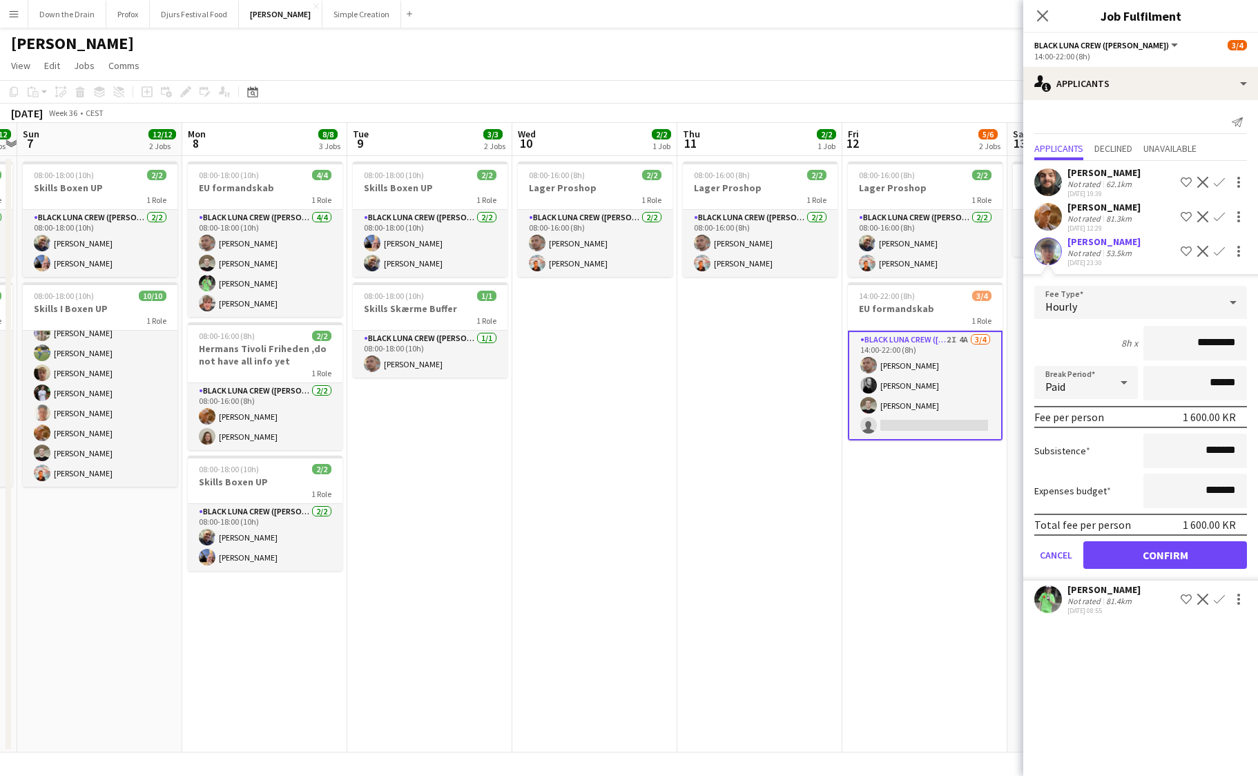
click at [1175, 554] on button "Confirm" at bounding box center [1165, 555] width 164 height 28
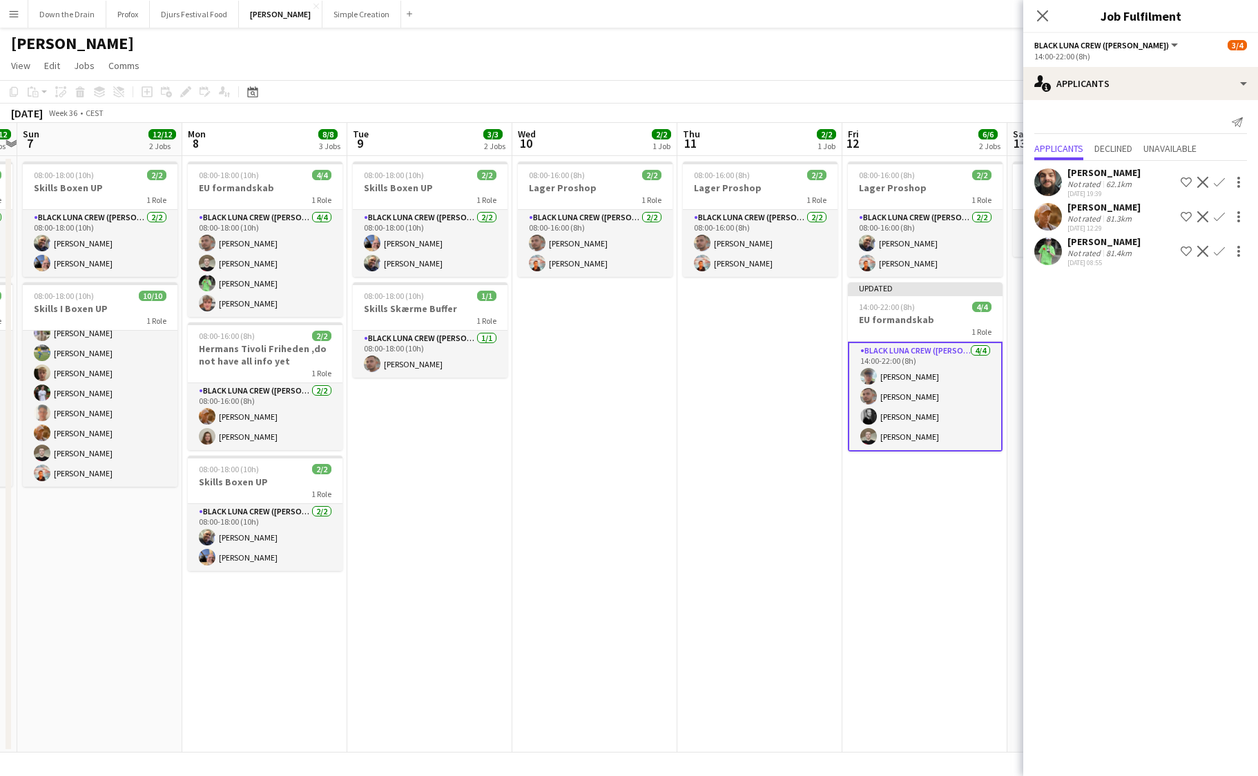
click at [740, 563] on app-date-cell "08:00-16:00 (8h) 2/2 Lager Proshop 1 Role Black Luna Crew (Danny) 2/2 08:00-16:…" at bounding box center [759, 454] width 165 height 597
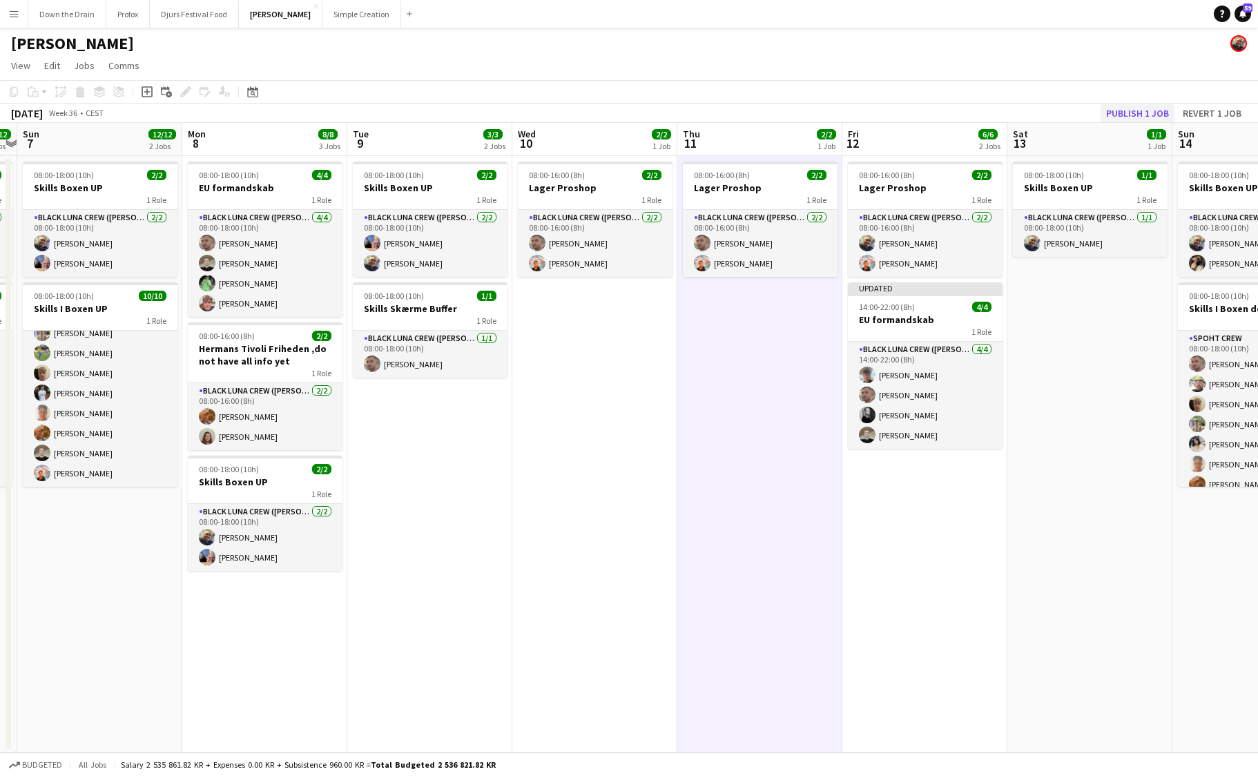
click at [1162, 110] on button "Publish 1 job" at bounding box center [1138, 113] width 74 height 18
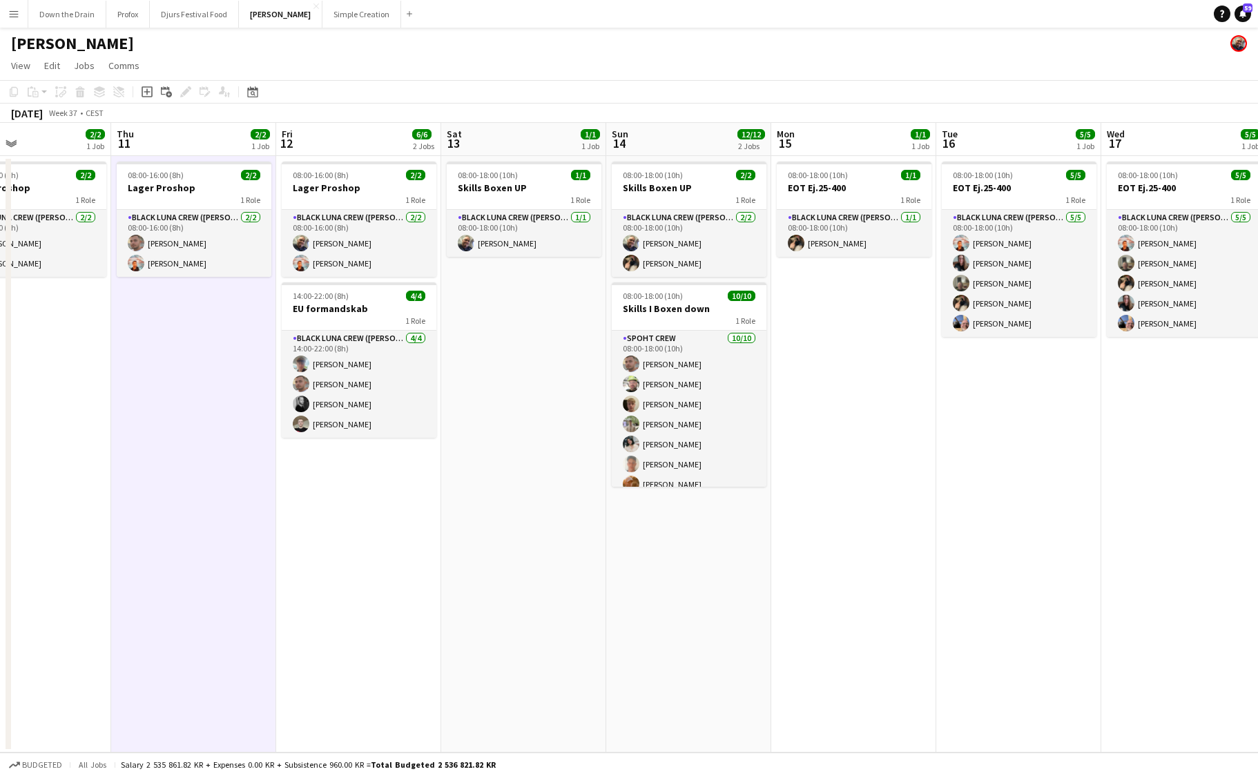
scroll to position [0, 0]
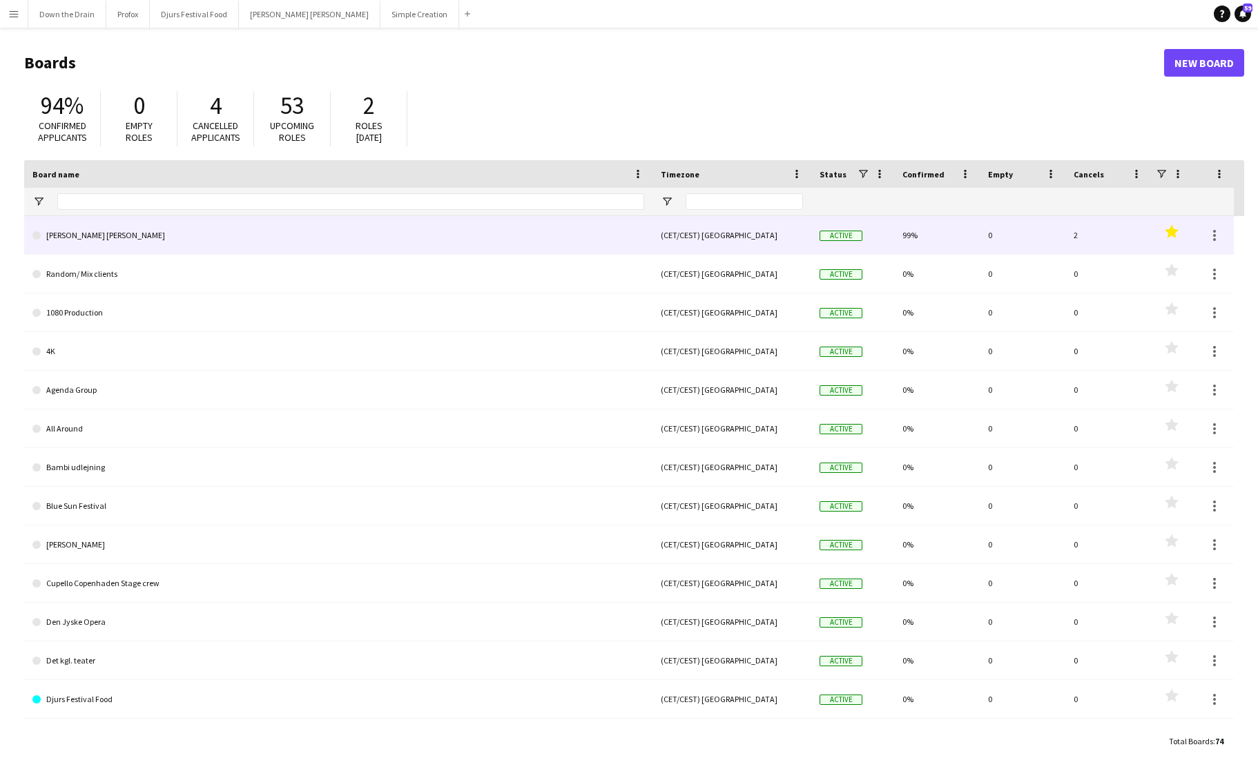
click at [93, 233] on link "[PERSON_NAME] [PERSON_NAME]" at bounding box center [338, 235] width 612 height 39
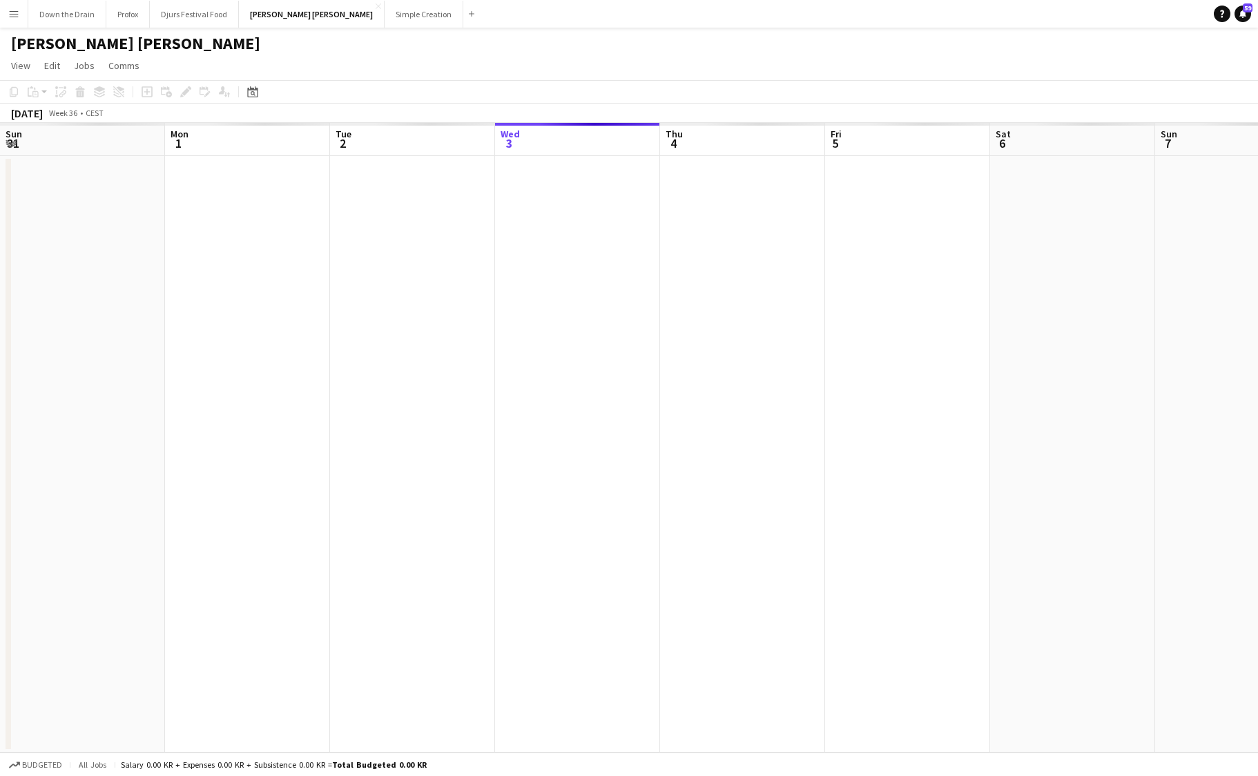
scroll to position [0, 330]
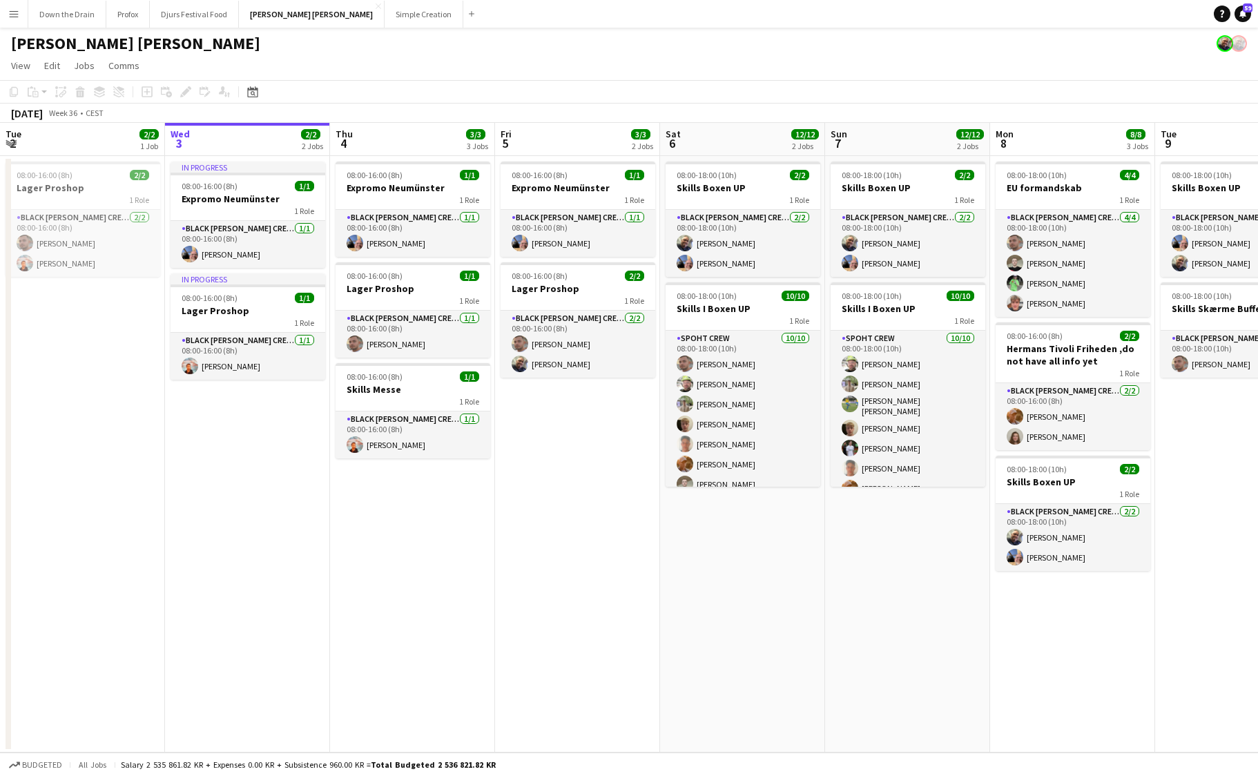
click at [19, 19] on button "Menu" at bounding box center [14, 14] width 28 height 28
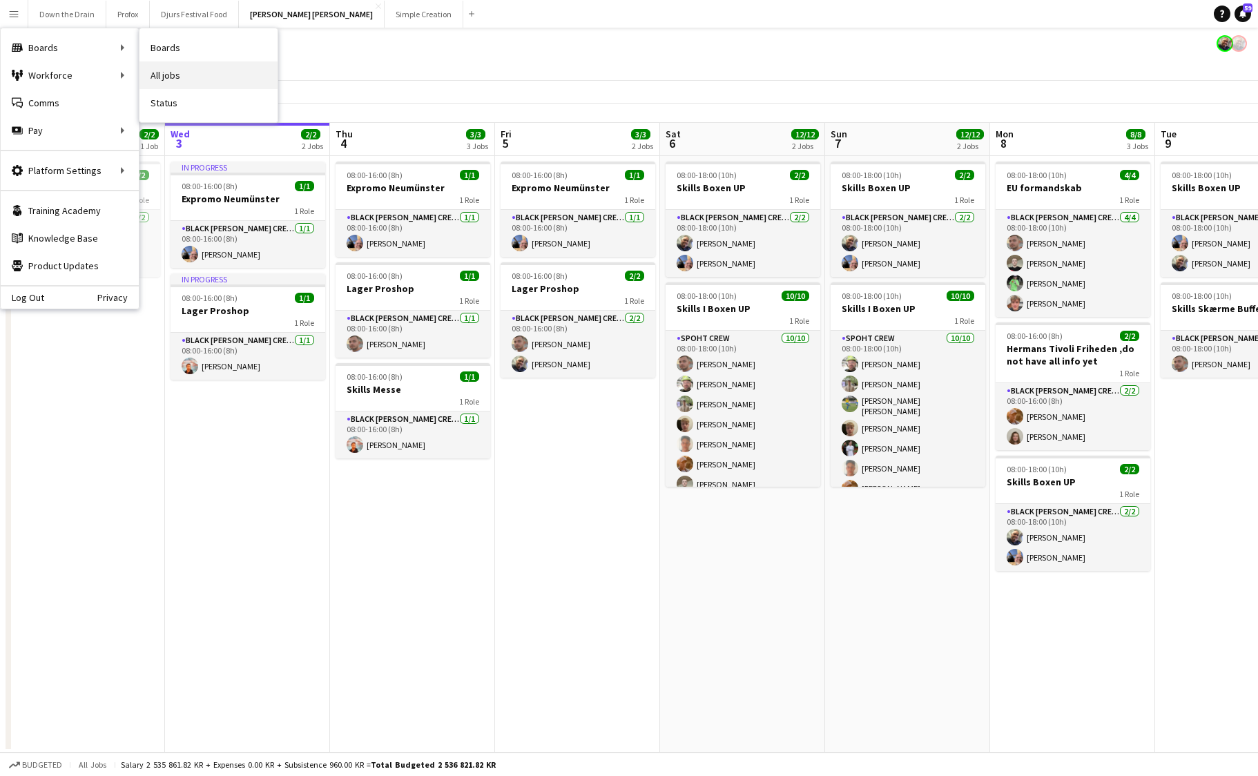
click at [182, 79] on link "All jobs" at bounding box center [208, 75] width 138 height 28
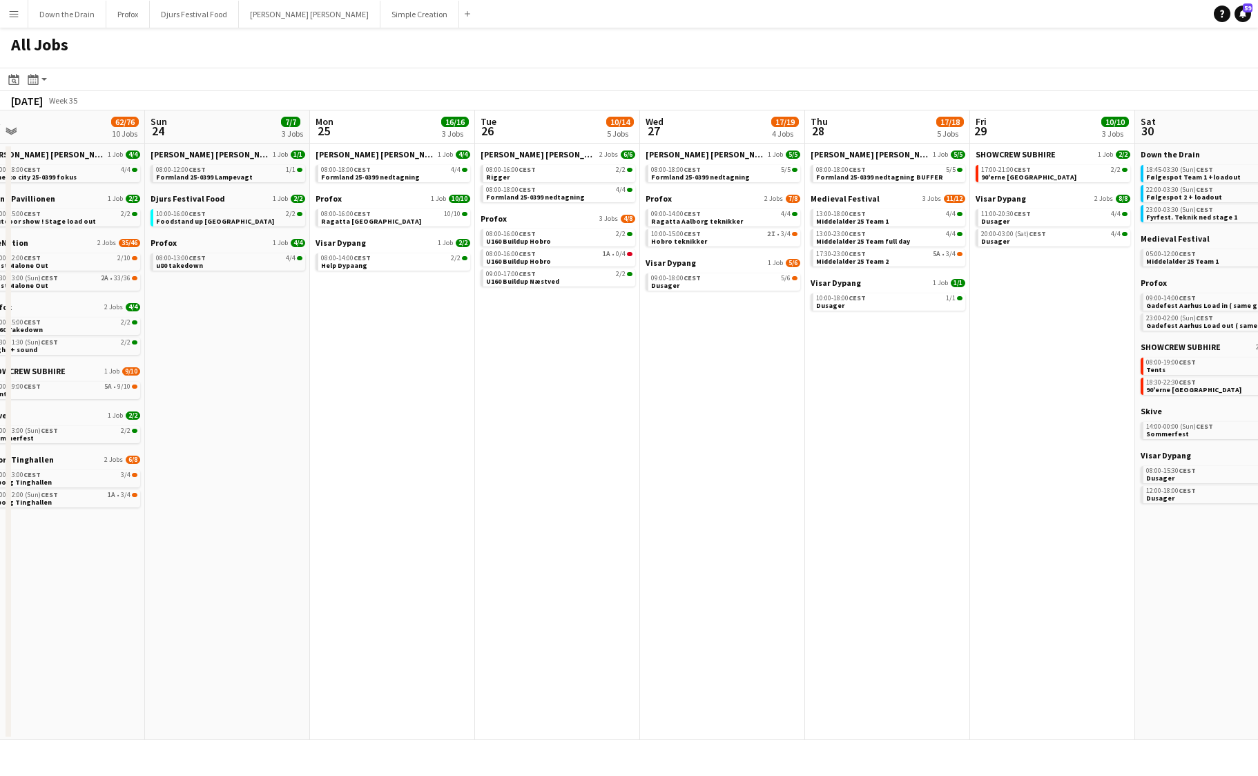
scroll to position [0, 350]
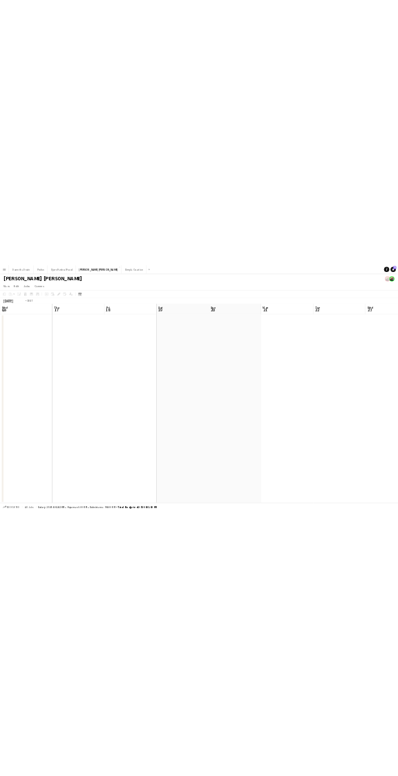
scroll to position [0, 330]
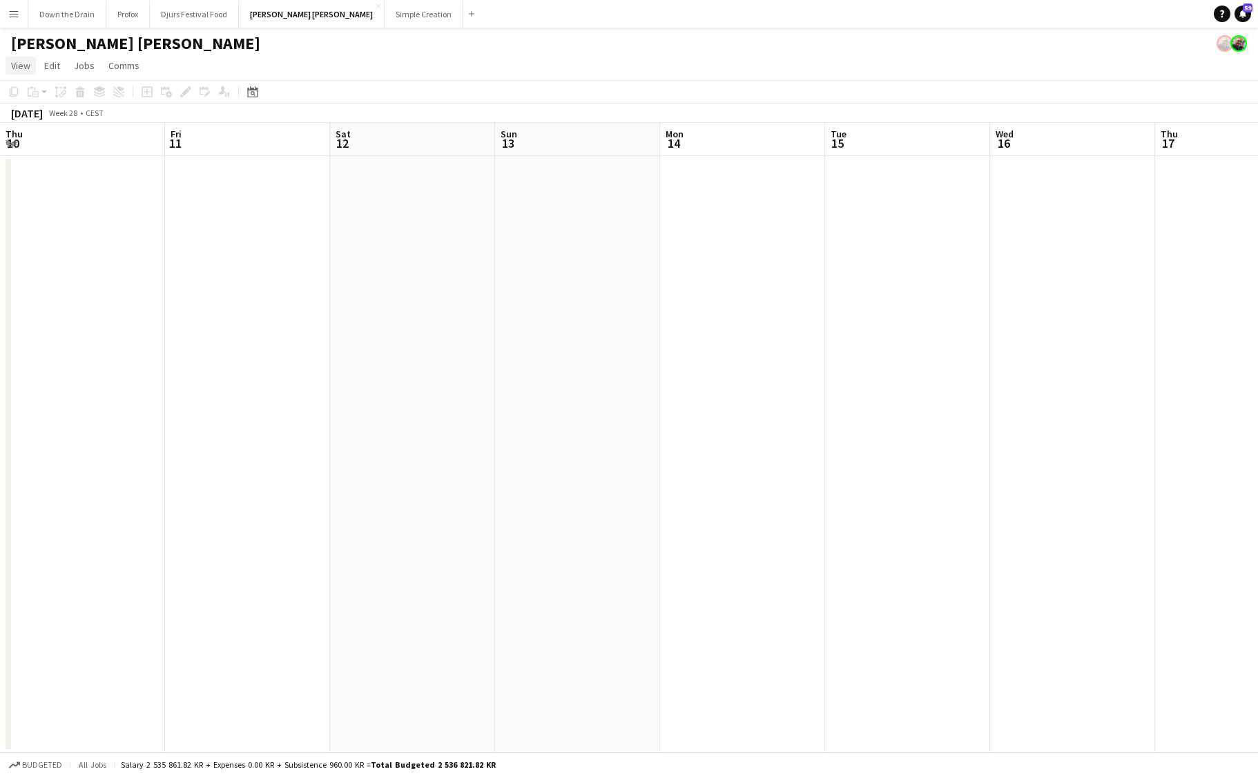
click at [21, 66] on span "View" at bounding box center [20, 65] width 19 height 12
click at [61, 151] on span "Month view" at bounding box center [40, 153] width 47 height 12
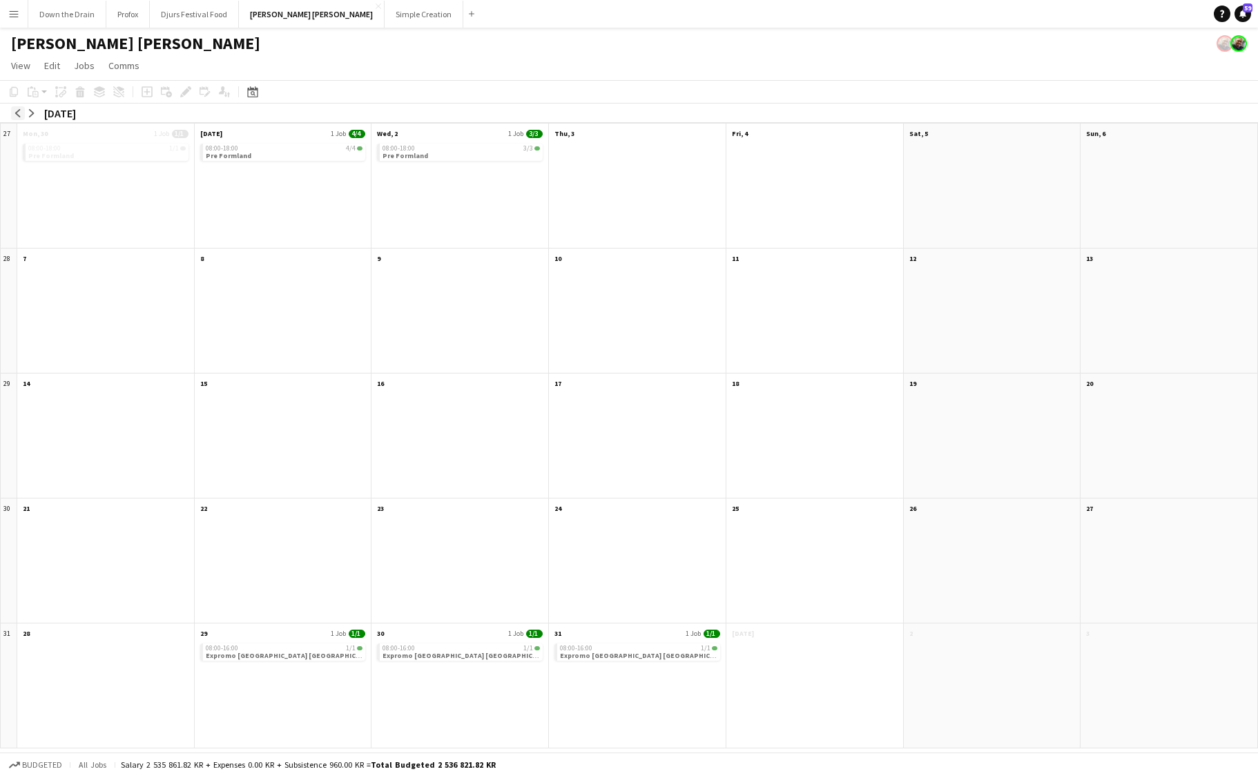
click at [19, 112] on app-icon "arrow-left" at bounding box center [18, 113] width 8 height 8
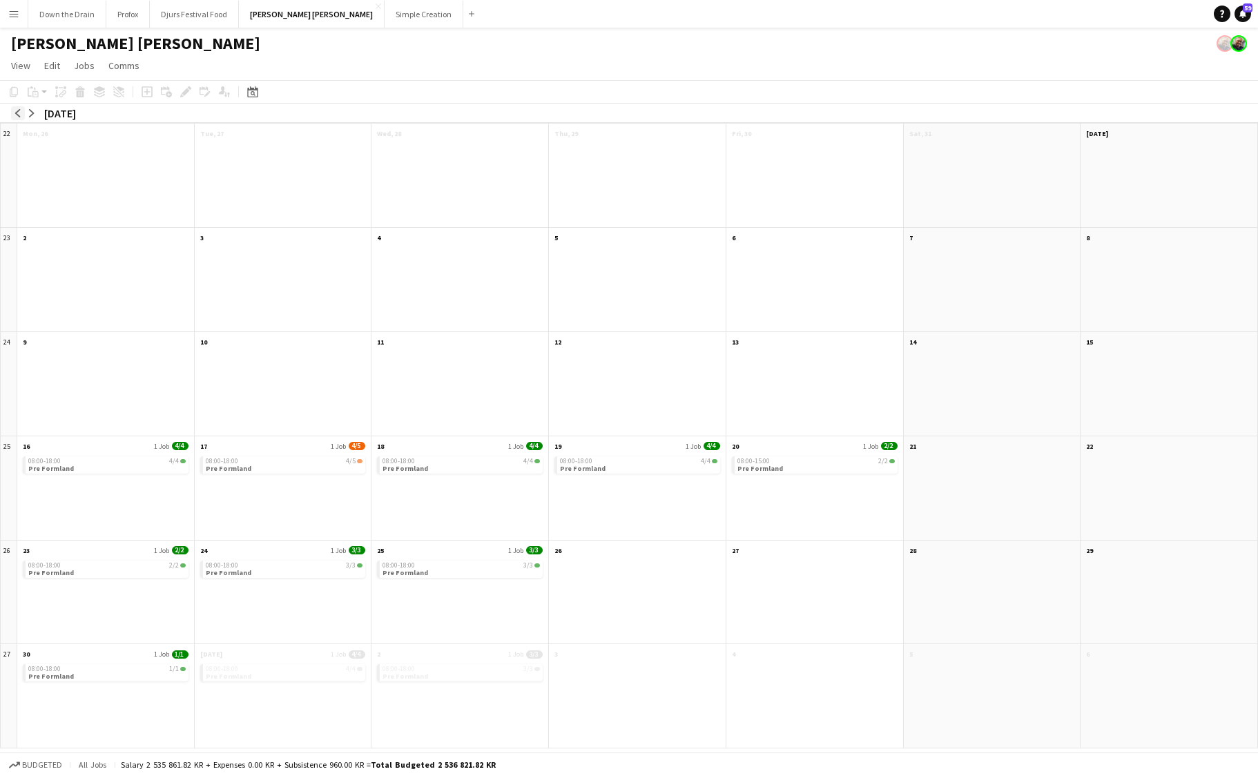
click at [19, 112] on app-icon "arrow-left" at bounding box center [18, 113] width 8 height 8
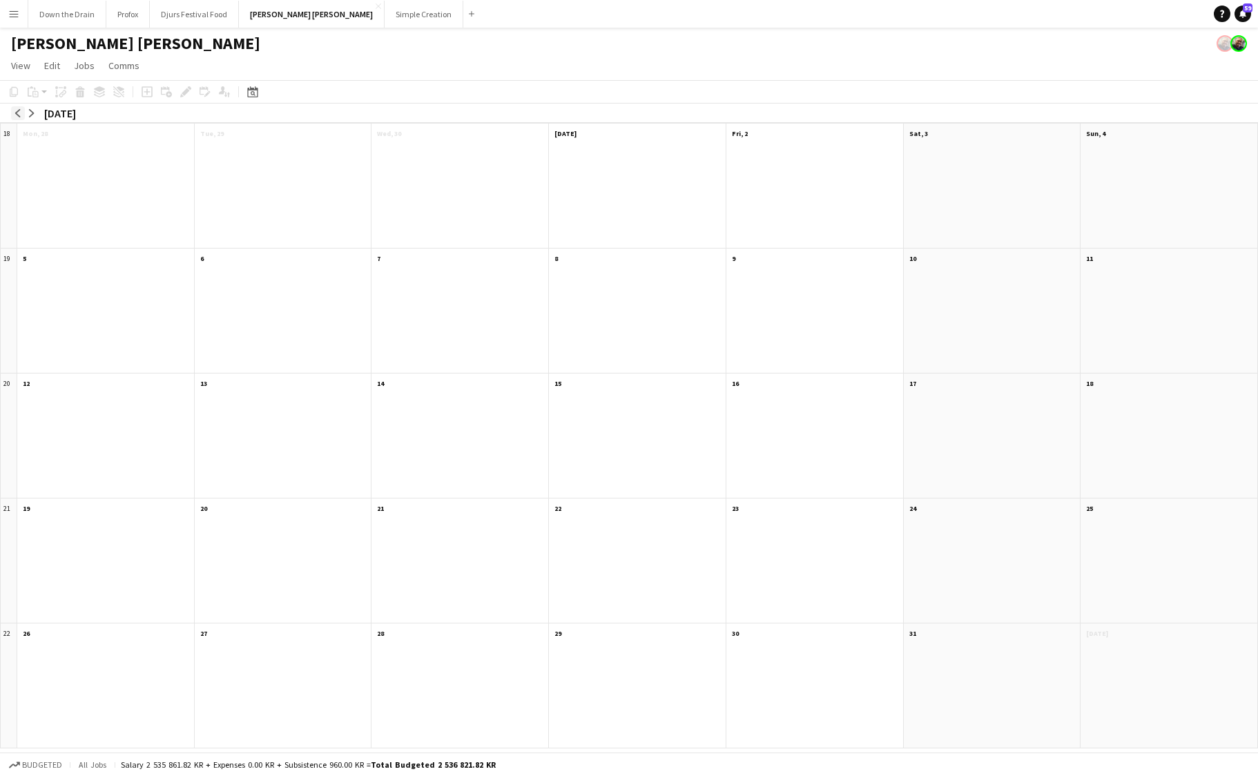
click at [19, 112] on app-icon "arrow-left" at bounding box center [18, 113] width 8 height 8
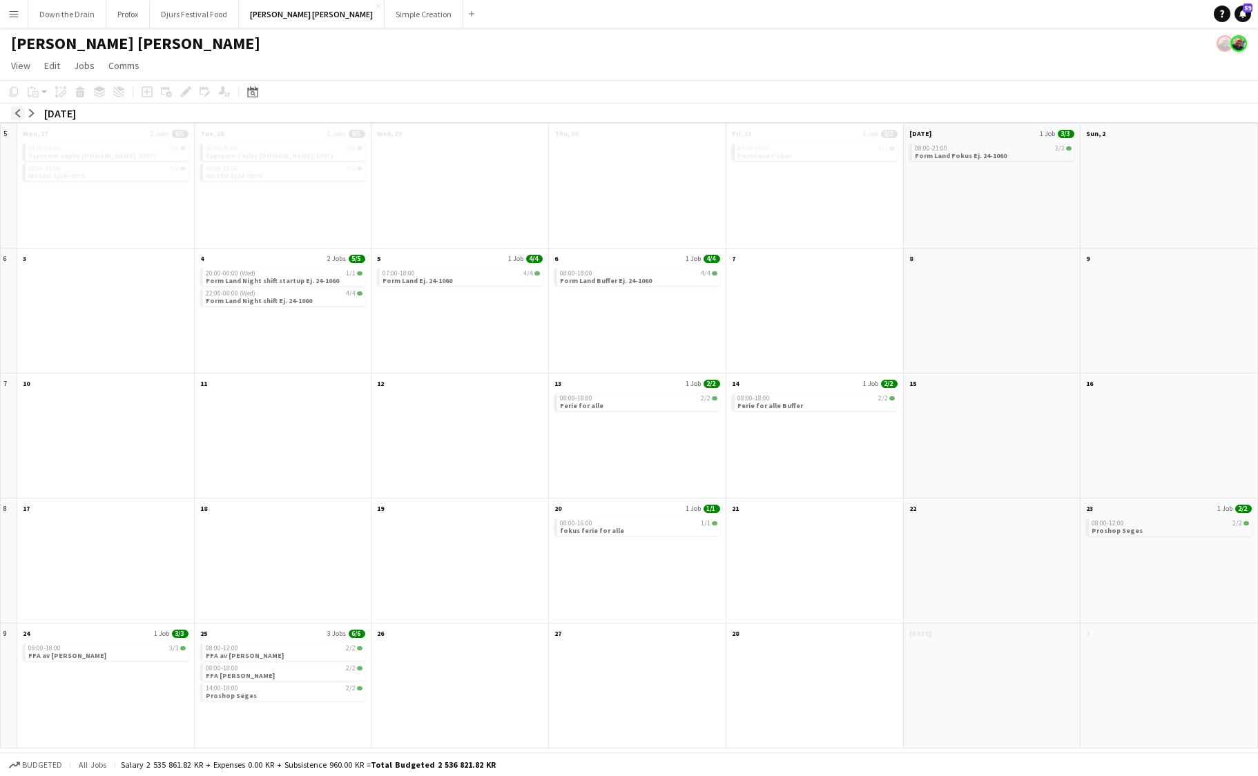
click at [19, 112] on app-icon "arrow-left" at bounding box center [18, 113] width 8 height 8
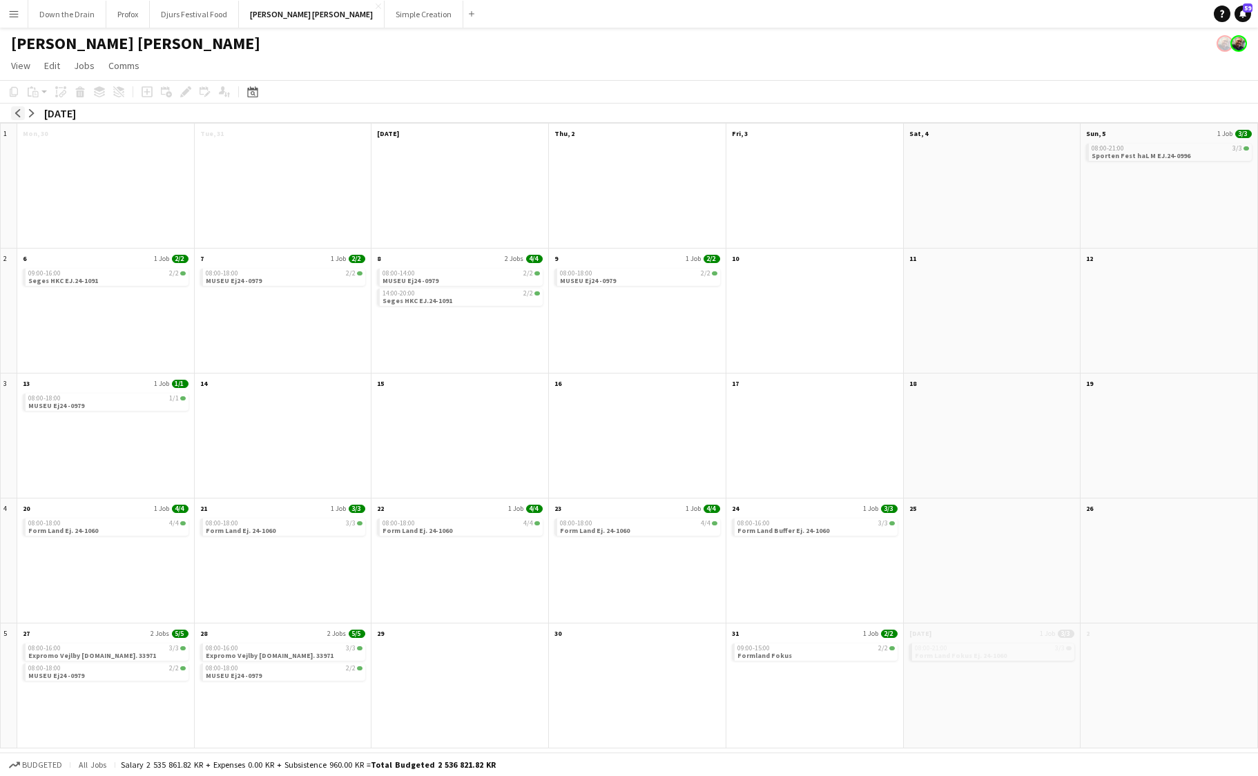
click at [19, 112] on app-icon "arrow-left" at bounding box center [18, 113] width 8 height 8
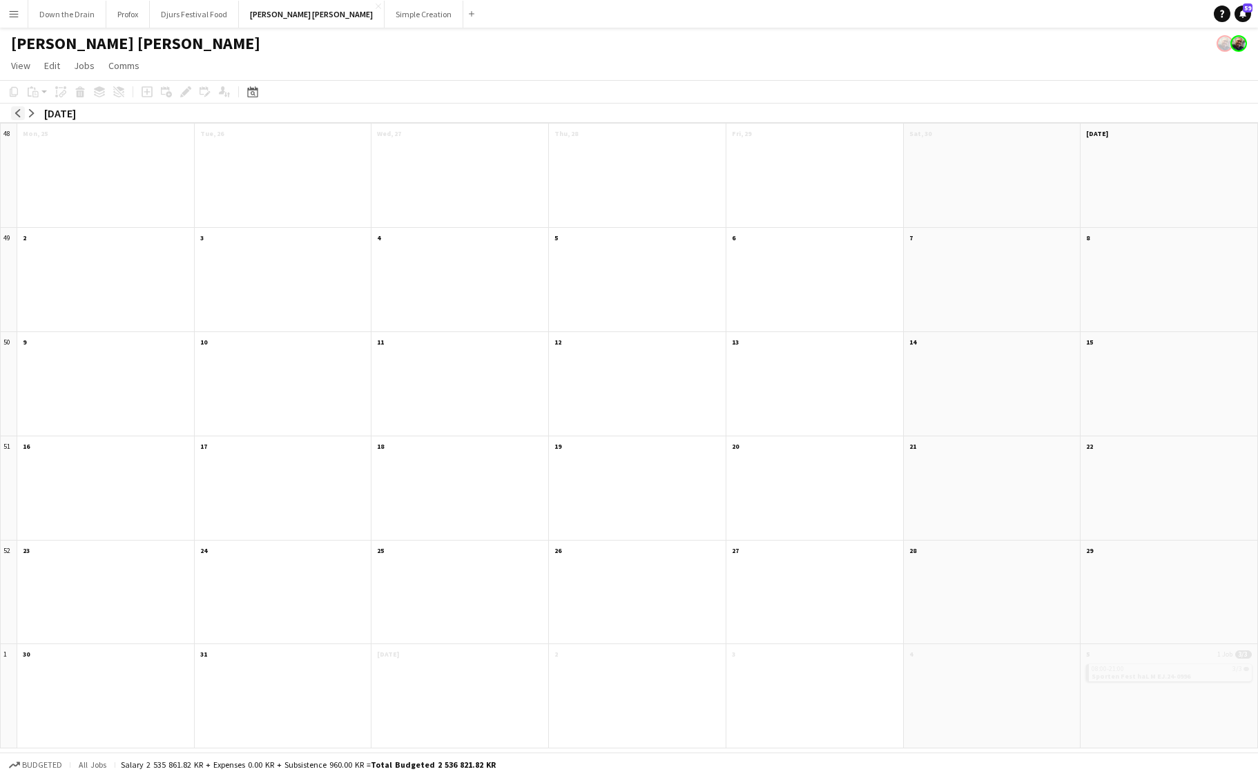
click at [19, 112] on app-icon "arrow-left" at bounding box center [18, 113] width 8 height 8
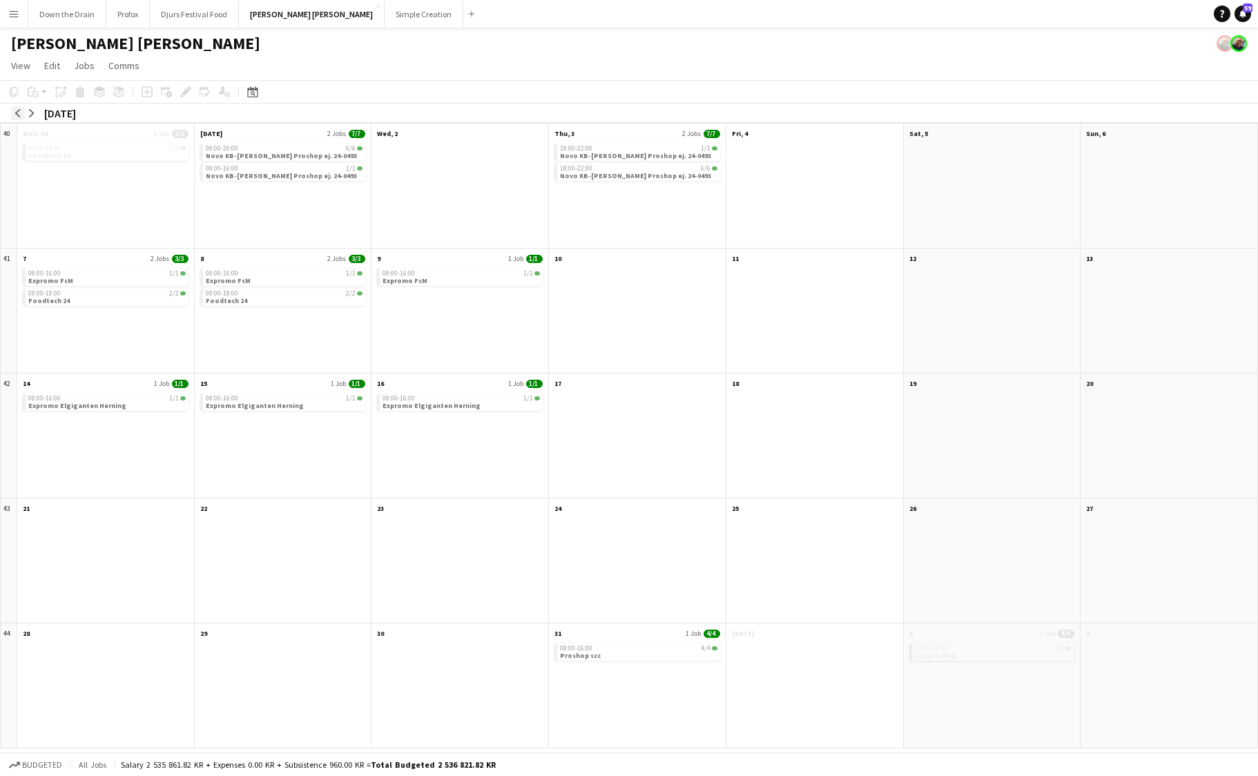
click at [19, 112] on app-icon "arrow-left" at bounding box center [18, 113] width 8 height 8
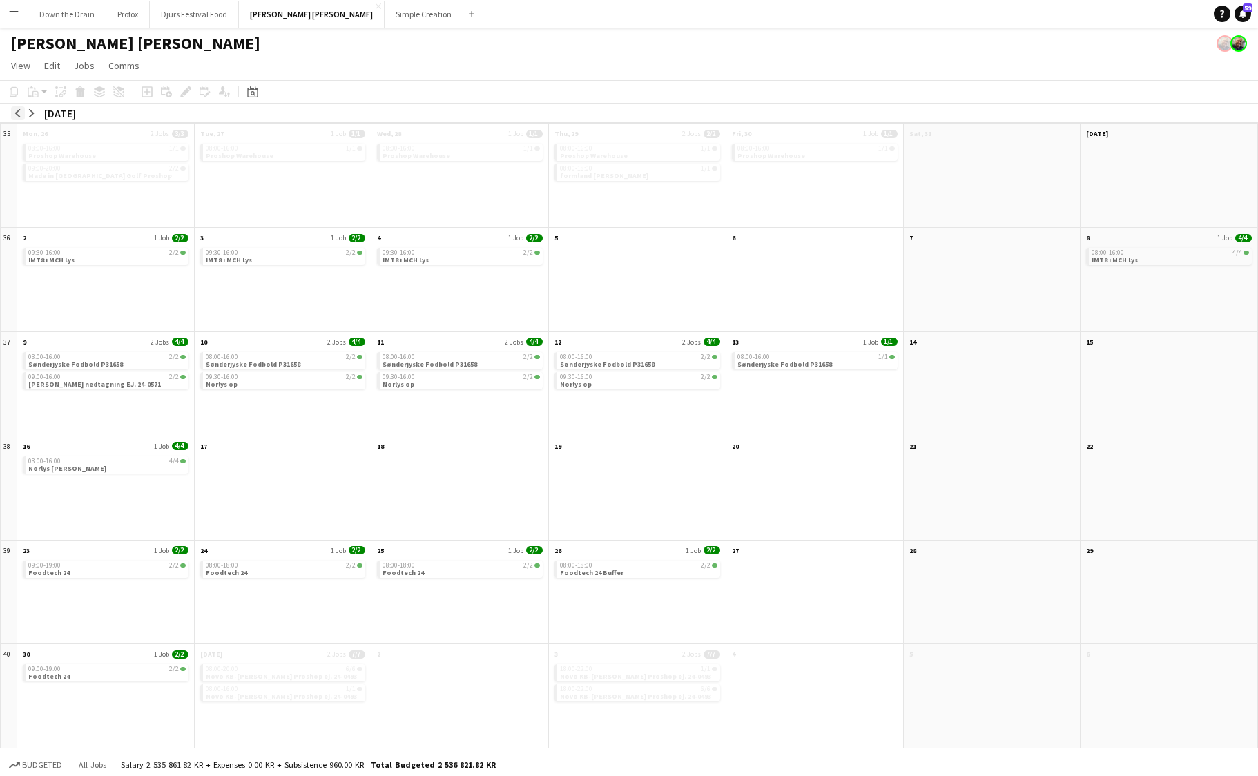
click at [19, 112] on app-icon "arrow-left" at bounding box center [18, 113] width 8 height 8
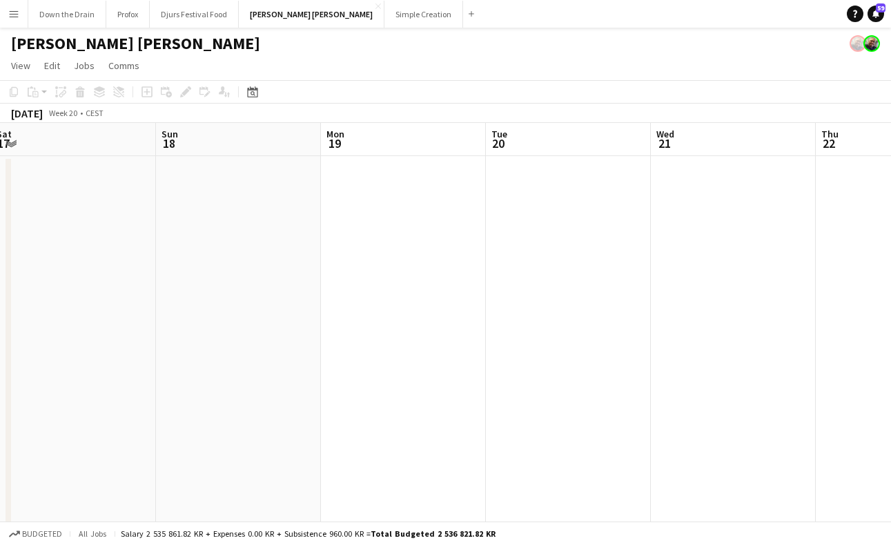
scroll to position [0, 360]
click at [23, 61] on span "View" at bounding box center [20, 65] width 19 height 12
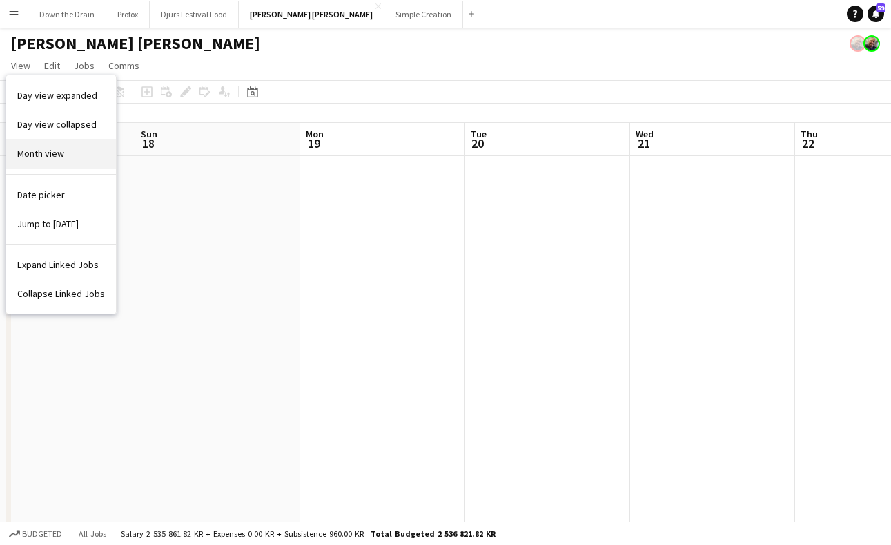
click at [78, 151] on link "Month view" at bounding box center [61, 153] width 110 height 29
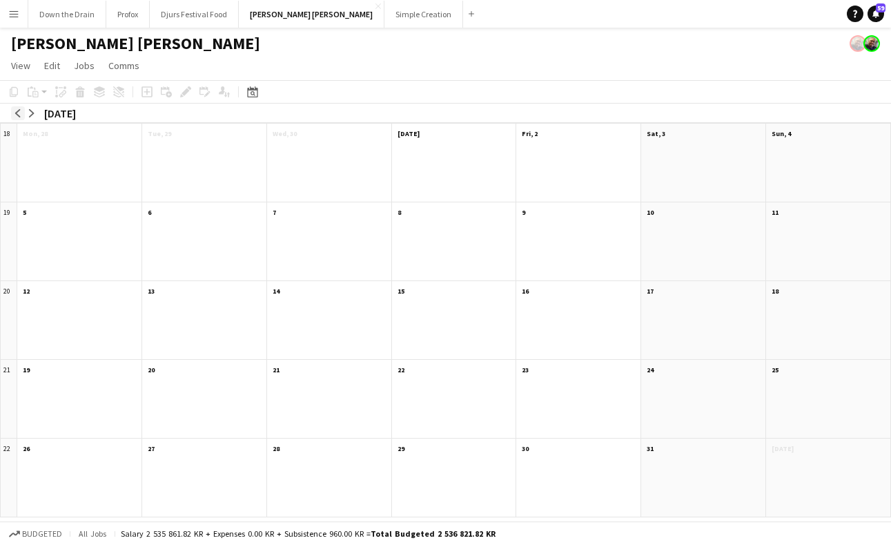
click at [17, 113] on app-icon "arrow-left" at bounding box center [18, 113] width 8 height 8
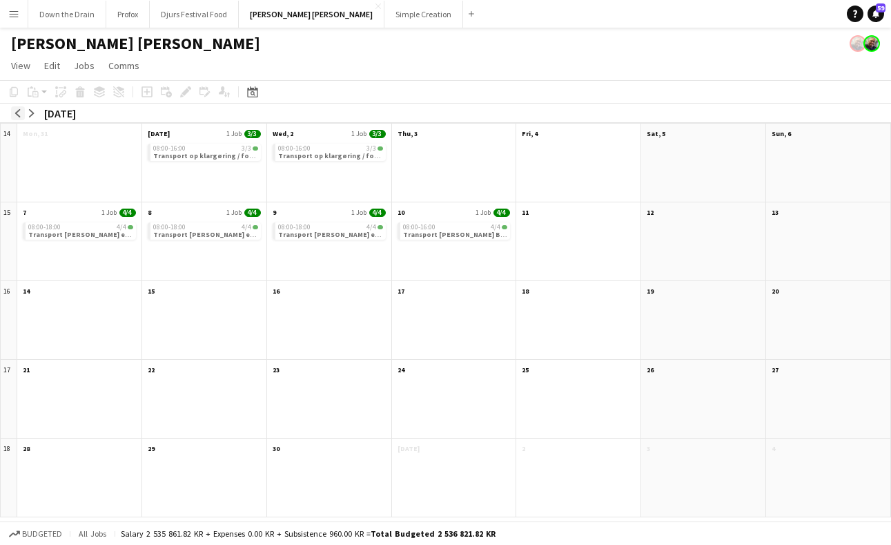
click at [17, 113] on app-icon "arrow-left" at bounding box center [18, 113] width 8 height 8
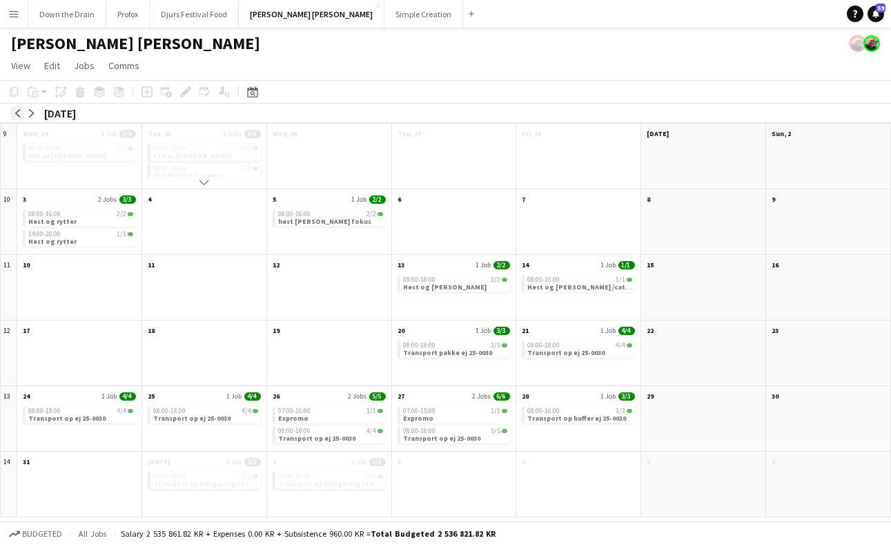
click at [17, 113] on app-icon "arrow-left" at bounding box center [18, 113] width 8 height 8
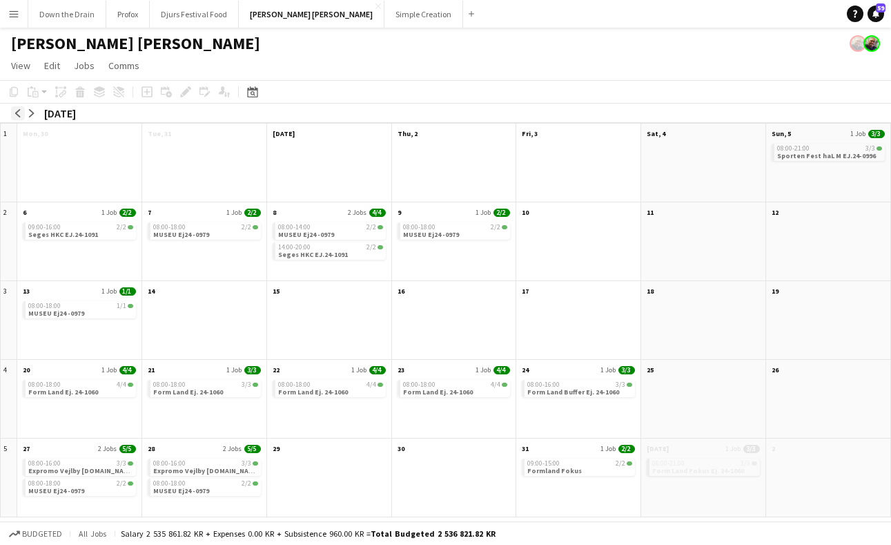
click at [17, 113] on app-icon "arrow-left" at bounding box center [18, 113] width 8 height 8
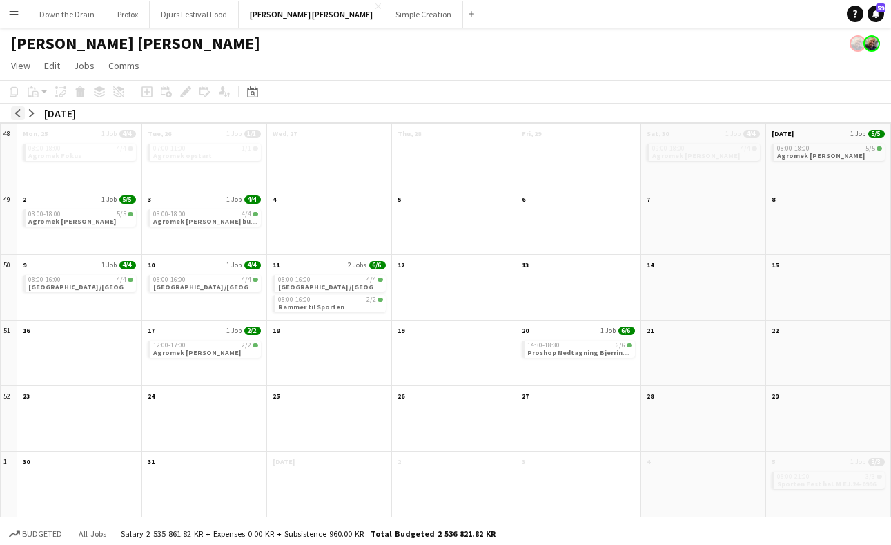
click at [17, 113] on app-icon "arrow-left" at bounding box center [18, 113] width 8 height 8
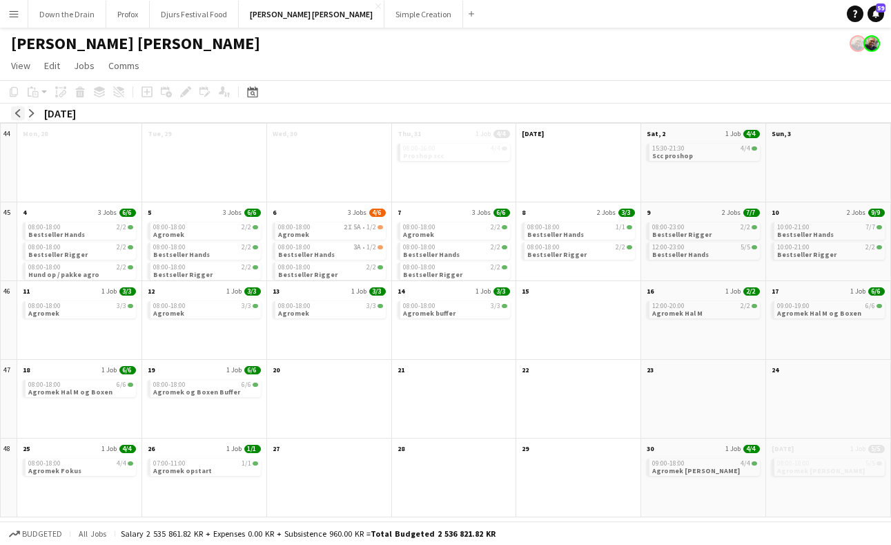
click at [17, 113] on app-icon "arrow-left" at bounding box center [18, 113] width 8 height 8
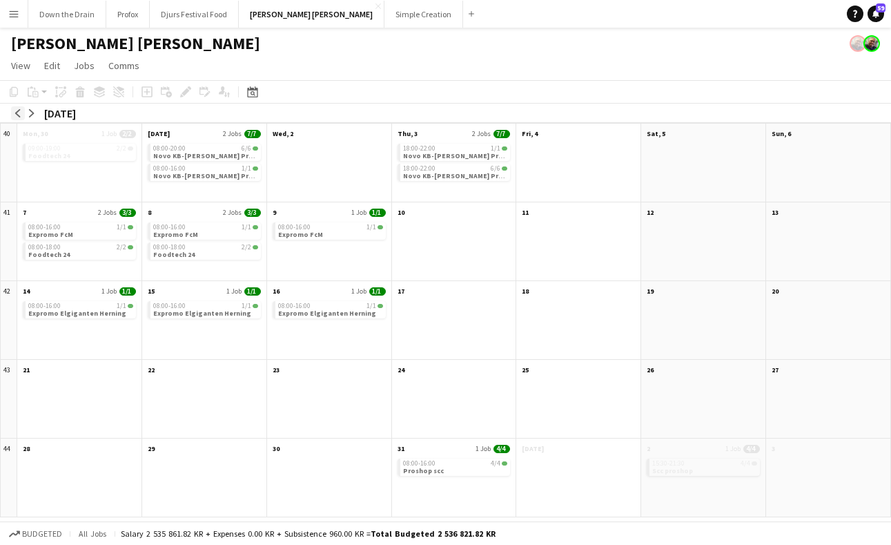
click at [17, 113] on app-icon "arrow-left" at bounding box center [18, 113] width 8 height 8
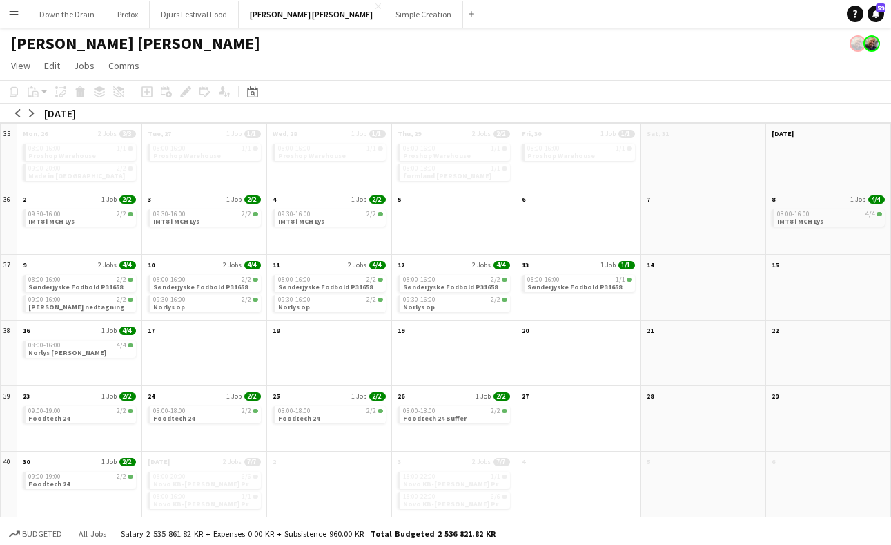
click at [19, 15] on button "Menu" at bounding box center [14, 14] width 28 height 28
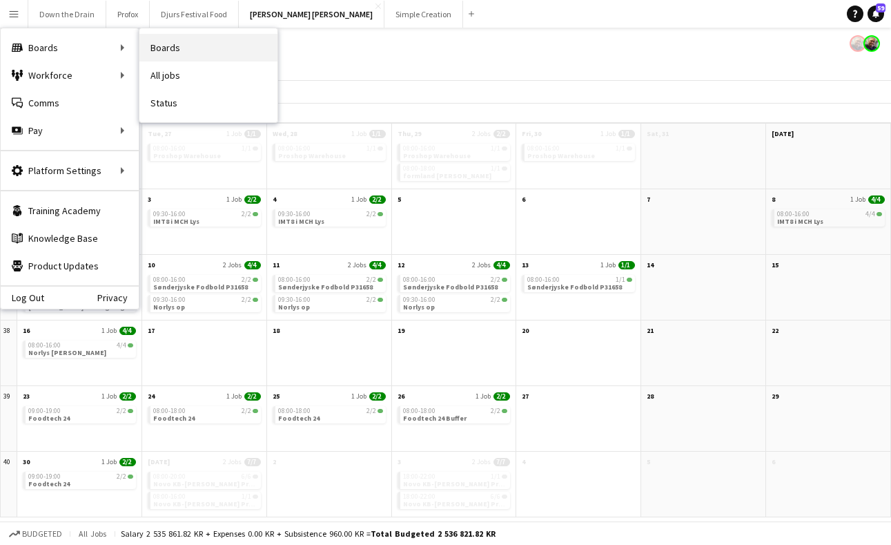
click at [173, 46] on link "Boards" at bounding box center [208, 48] width 138 height 28
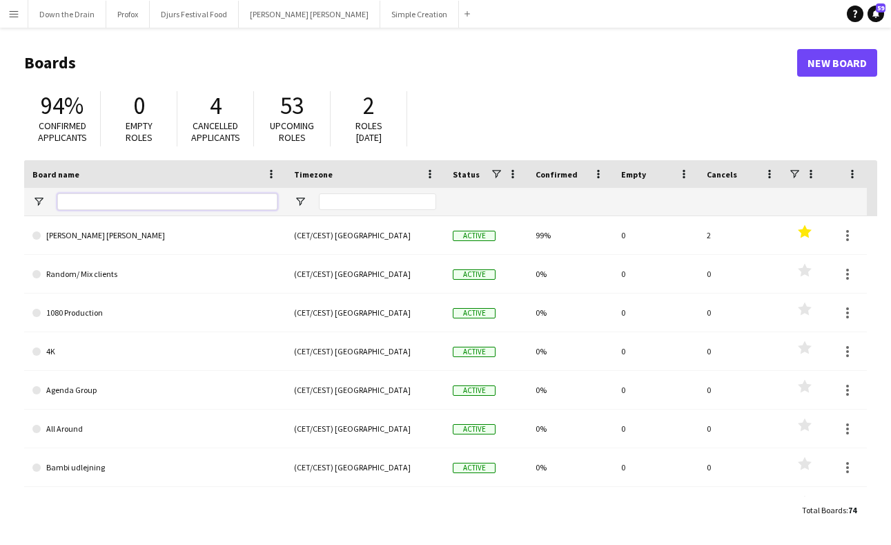
click at [104, 204] on input "Board name Filter Input" at bounding box center [167, 201] width 220 height 17
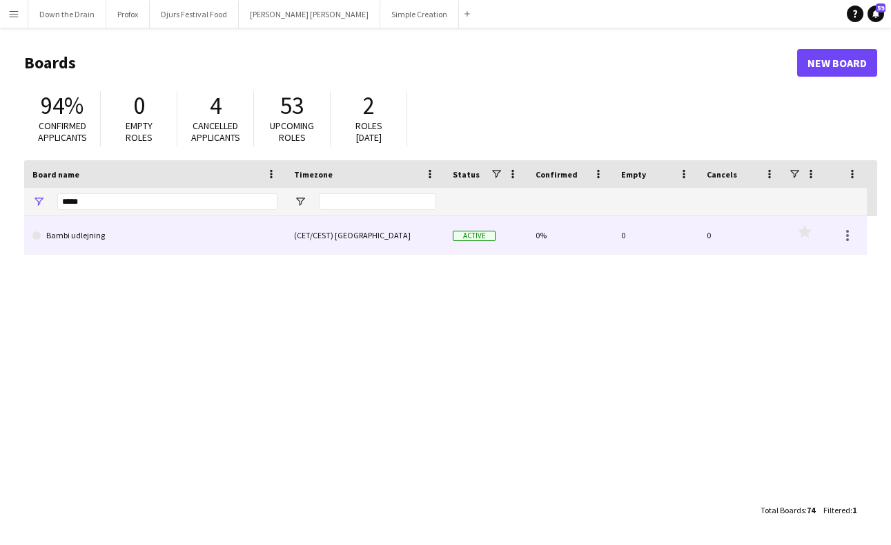
type input "*****"
click at [164, 235] on link "Bambi udlejning" at bounding box center [154, 235] width 245 height 39
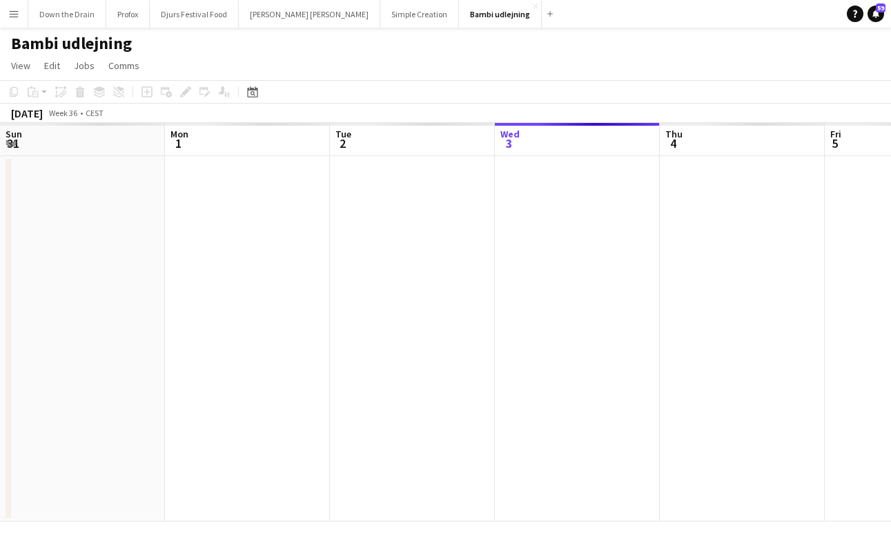
scroll to position [0, 330]
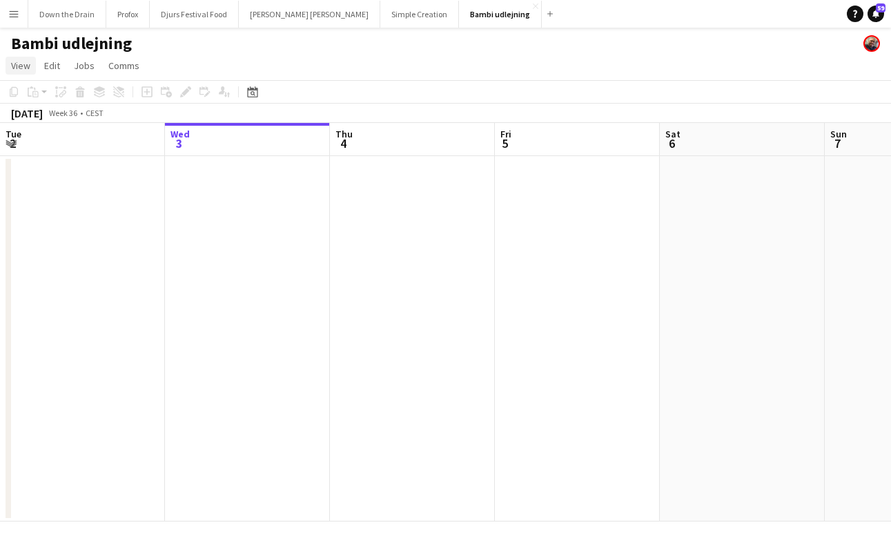
click at [23, 65] on span "View" at bounding box center [20, 65] width 19 height 12
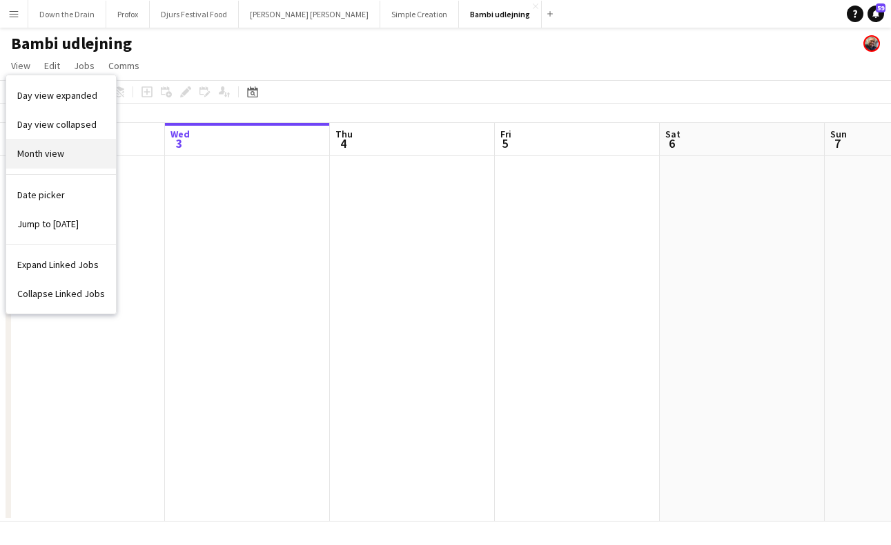
click at [53, 160] on link "Month view" at bounding box center [61, 153] width 110 height 29
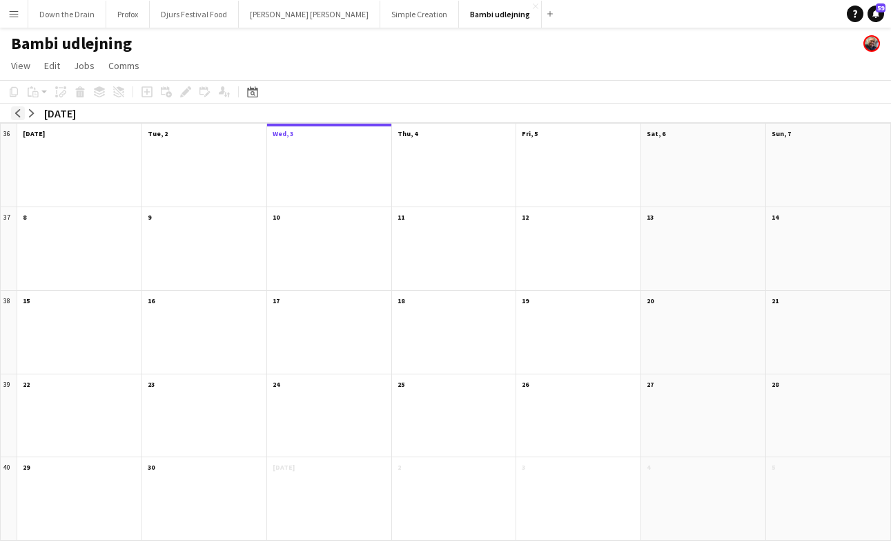
click at [17, 113] on app-icon "arrow-left" at bounding box center [18, 113] width 8 height 8
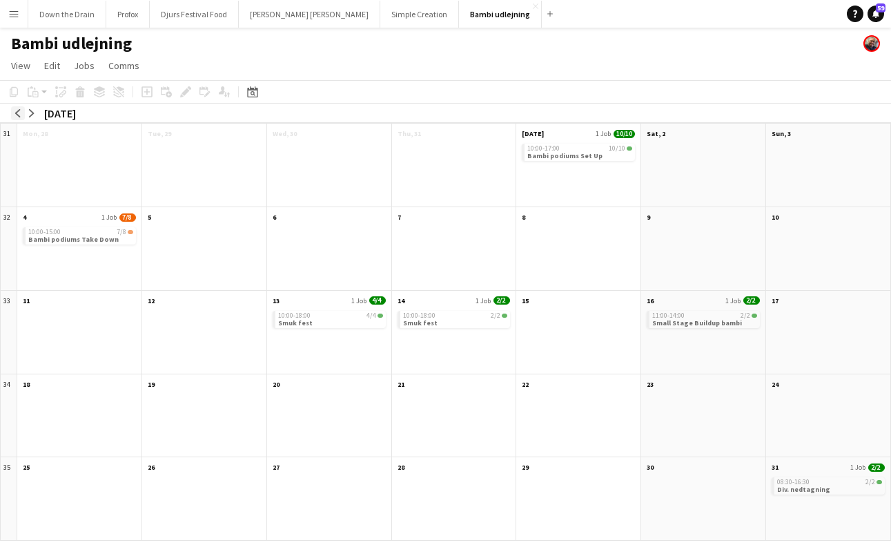
click at [17, 113] on app-icon "arrow-left" at bounding box center [18, 113] width 8 height 8
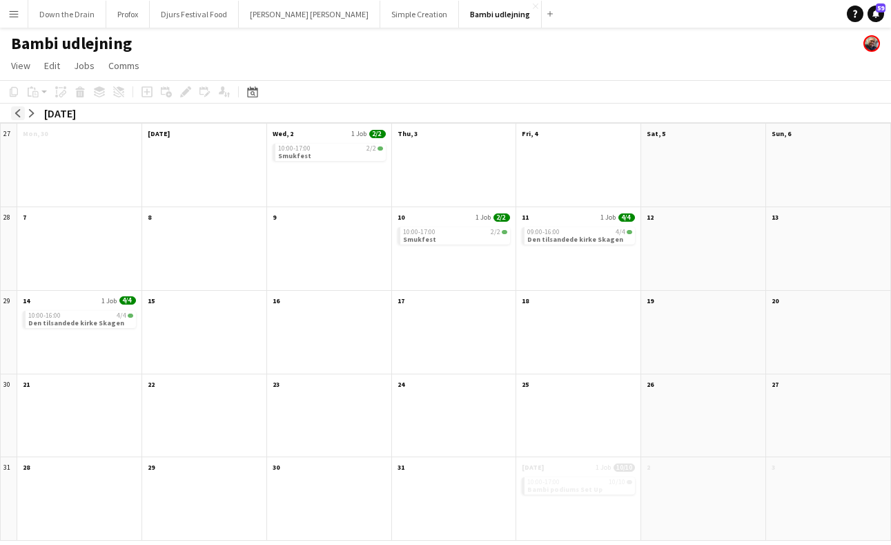
click at [17, 113] on app-icon "arrow-left" at bounding box center [18, 113] width 8 height 8
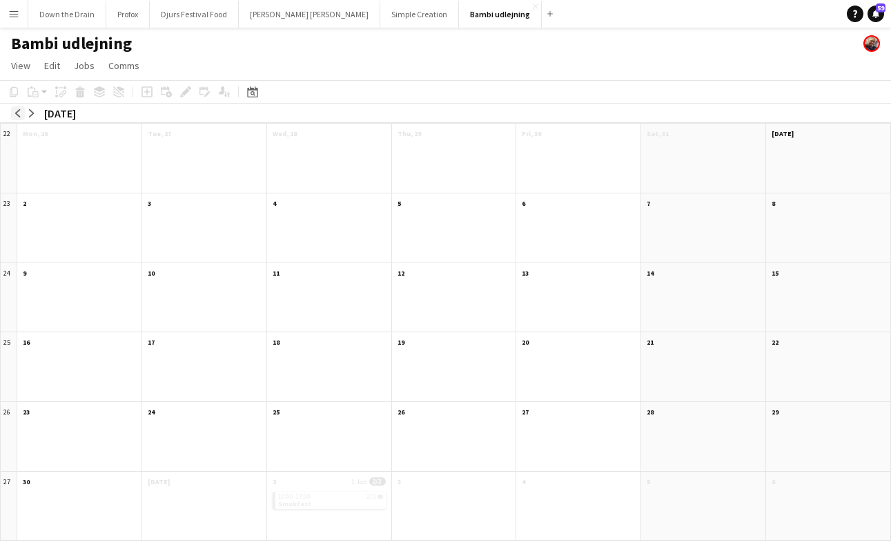
click at [17, 113] on app-icon "arrow-left" at bounding box center [18, 113] width 8 height 8
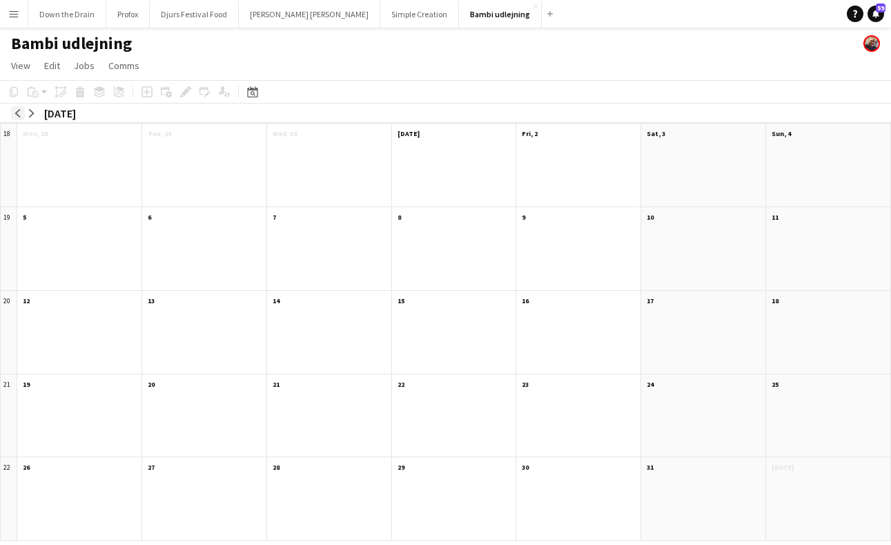
click at [17, 113] on app-icon "arrow-left" at bounding box center [18, 113] width 8 height 8
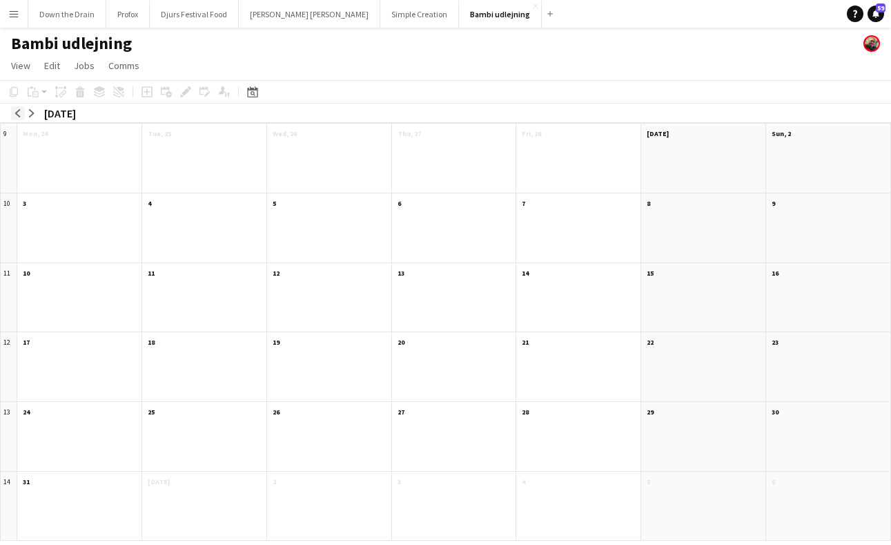
click at [17, 113] on app-icon "arrow-left" at bounding box center [18, 113] width 8 height 8
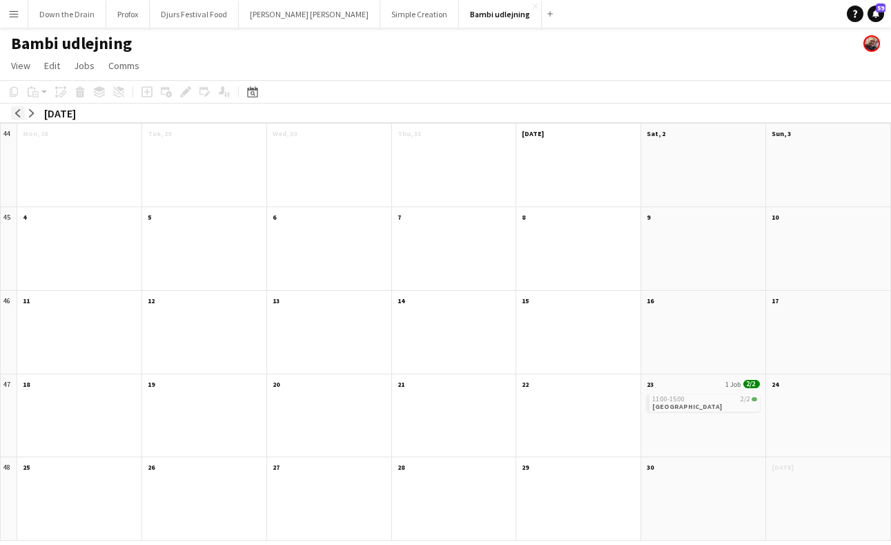
click at [17, 113] on app-icon "arrow-left" at bounding box center [18, 113] width 8 height 8
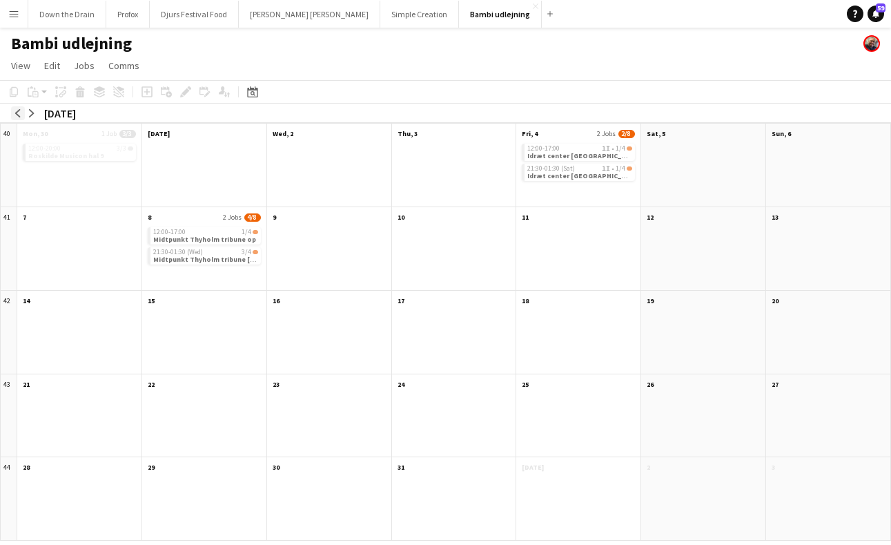
click at [17, 113] on app-icon "arrow-left" at bounding box center [18, 113] width 8 height 8
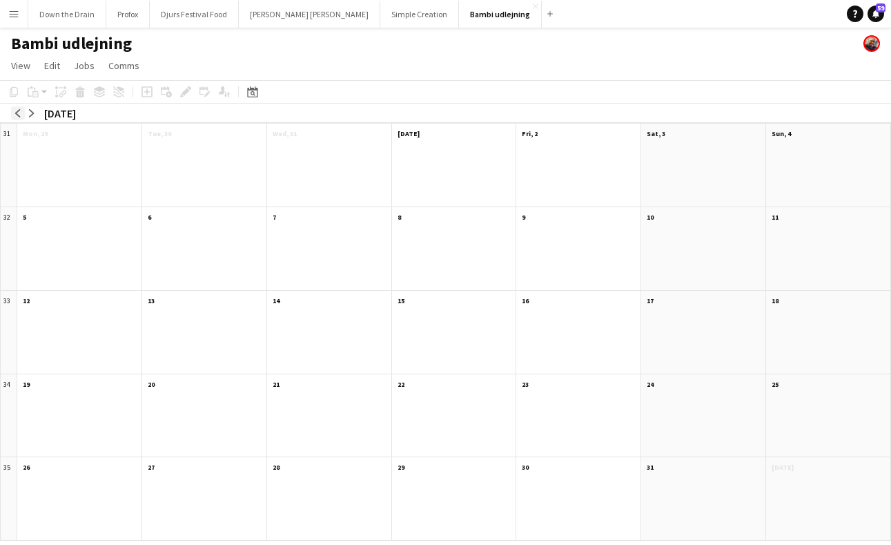
click at [17, 113] on app-icon "arrow-left" at bounding box center [18, 113] width 8 height 8
click at [35, 113] on app-icon "arrow-right" at bounding box center [32, 113] width 8 height 8
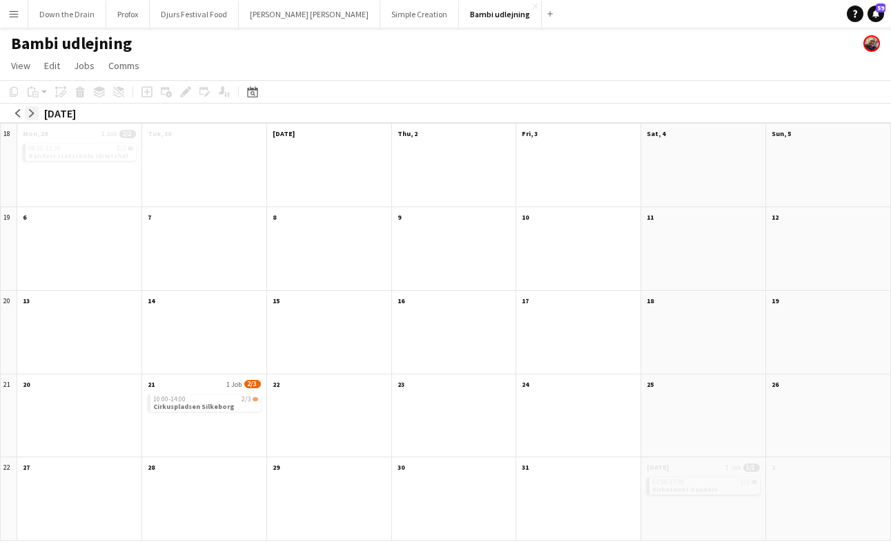
click at [35, 113] on app-icon "arrow-right" at bounding box center [32, 113] width 8 height 8
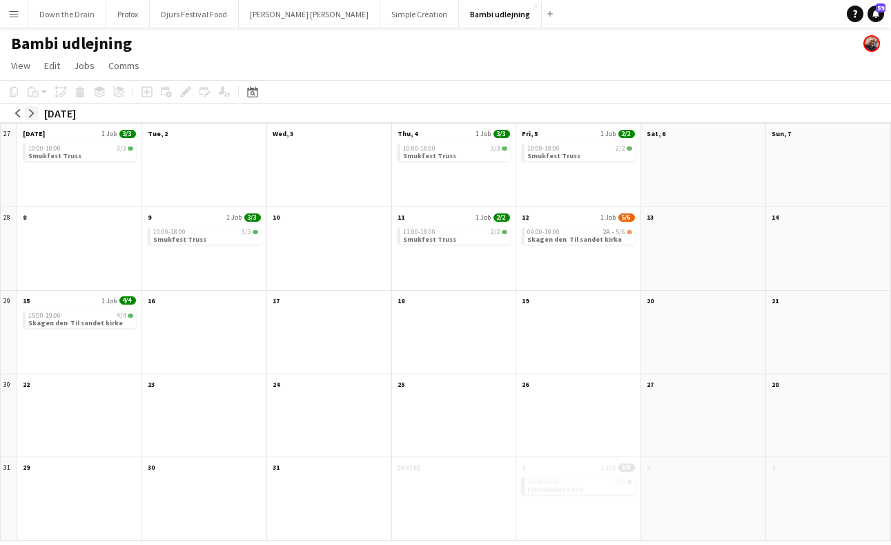
click at [35, 113] on app-icon "arrow-right" at bounding box center [32, 113] width 8 height 8
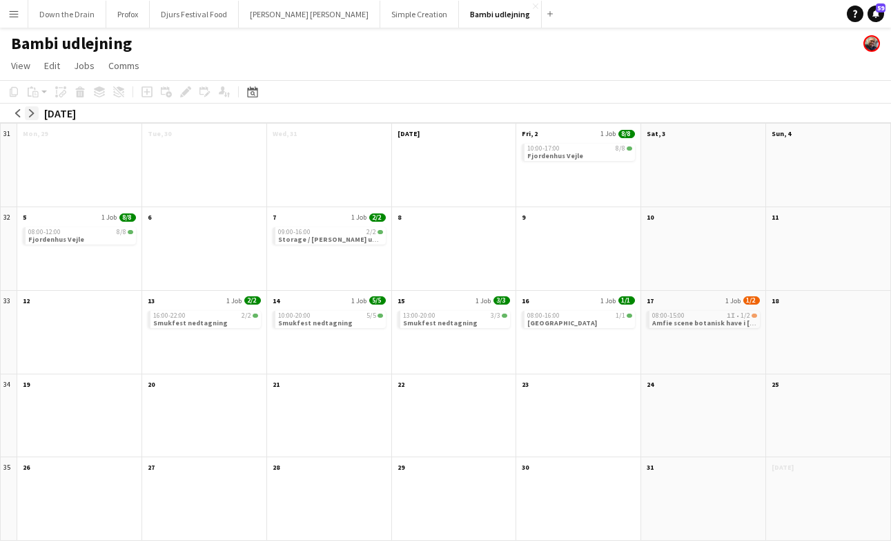
click at [35, 113] on app-icon "arrow-right" at bounding box center [32, 113] width 8 height 8
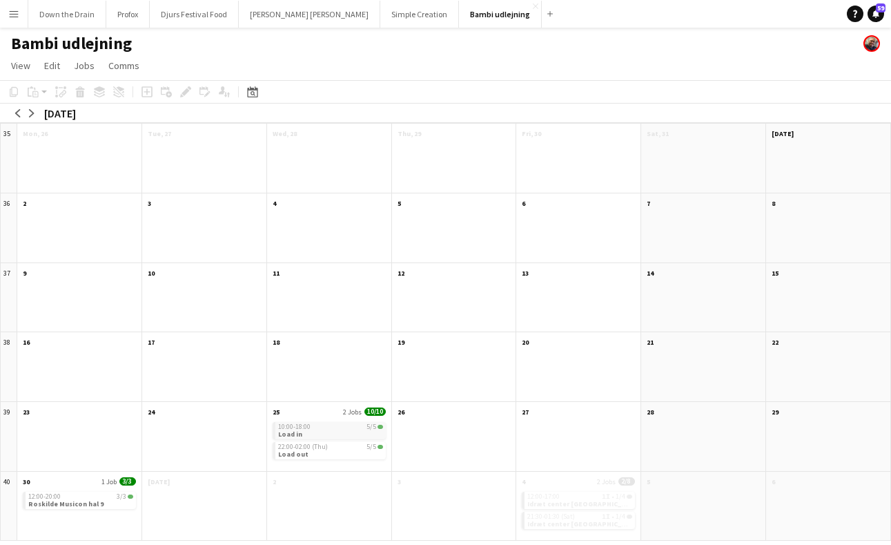
click at [332, 430] on app-month-view-job-card "10:00-18:00 5/5 Load in" at bounding box center [329, 430] width 113 height 17
click at [331, 430] on div "10:00-18:00 5/5" at bounding box center [330, 428] width 104 height 7
click at [331, 430] on app-month-view-job-card "10:00-18:00 5/5 Load in" at bounding box center [329, 430] width 113 height 17
click at [331, 430] on div "10:00-18:00 5/5" at bounding box center [330, 428] width 104 height 7
click at [331, 430] on app-month-view-job-card "10:00-18:00 5/5 Load in" at bounding box center [329, 430] width 113 height 17
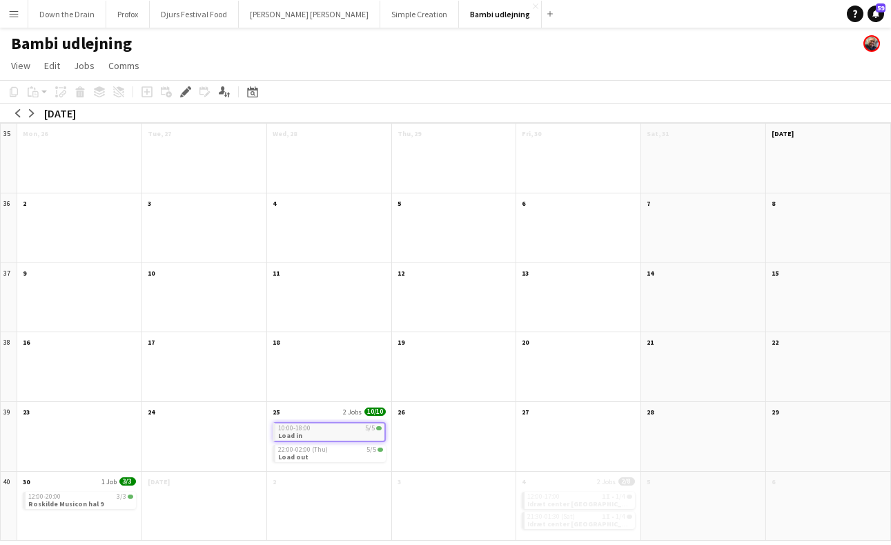
click at [323, 433] on app-month-view-job-card "10:00-18:00 5/5 Load in" at bounding box center [329, 432] width 113 height 20
click at [323, 433] on app-month-view-job-card "10:00-18:00 5/5 Load in" at bounding box center [329, 430] width 113 height 17
click at [332, 456] on app-month-view-job-card "22:00-02:00 (Thu) 5/5 Load out" at bounding box center [329, 453] width 113 height 17
click at [378, 425] on span at bounding box center [381, 427] width 6 height 4
click at [378, 426] on span at bounding box center [379, 428] width 6 height 4
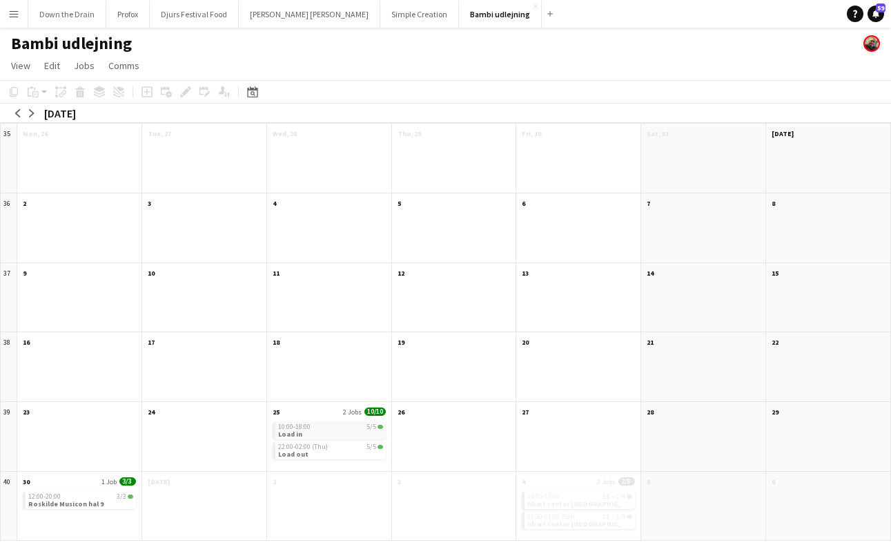
click at [324, 429] on div "10:00-18:00 5/5" at bounding box center [330, 426] width 105 height 7
click at [324, 429] on div "10:00-18:00 5/5" at bounding box center [330, 428] width 104 height 7
click at [324, 429] on div "10:00-18:00 5/5" at bounding box center [330, 426] width 105 height 7
click at [332, 410] on app-month-view-date-header "25 2 Jobs 10/10" at bounding box center [329, 410] width 124 height 17
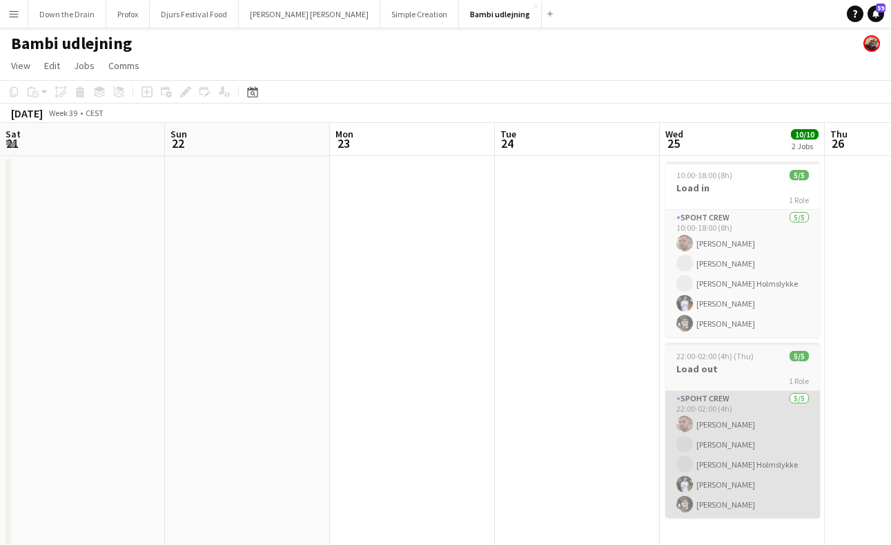
scroll to position [0, 474]
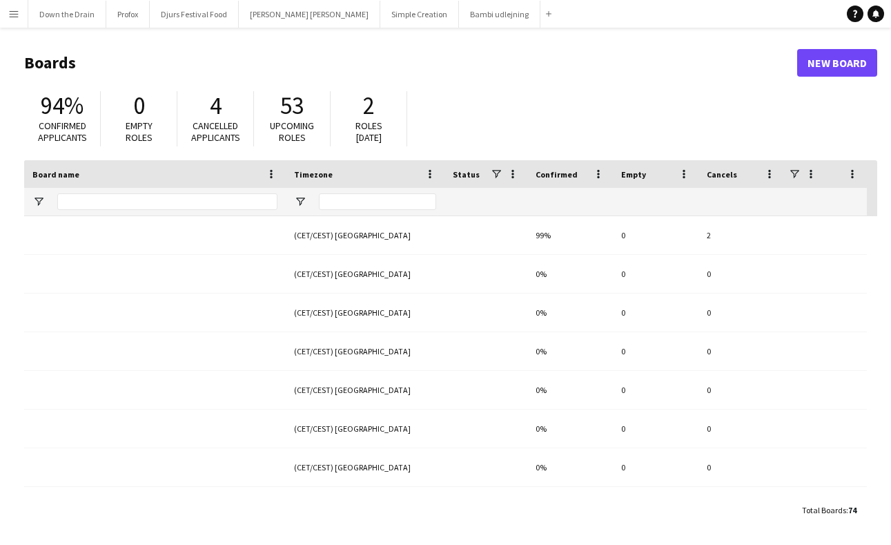
type input "*****"
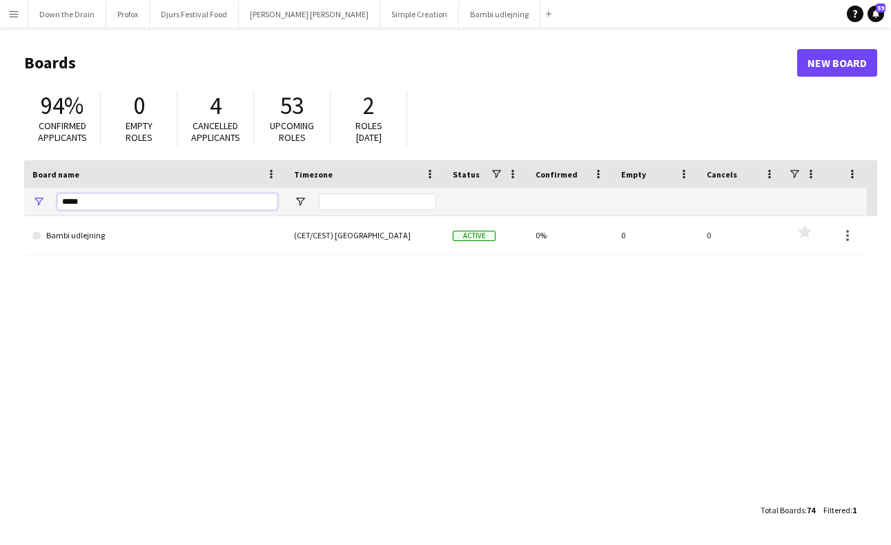
drag, startPoint x: 110, startPoint y: 198, endPoint x: 38, endPoint y: 200, distance: 72.5
click at [38, 200] on div "*****" at bounding box center [155, 202] width 262 height 28
click at [17, 9] on app-icon "Menu" at bounding box center [13, 13] width 11 height 11
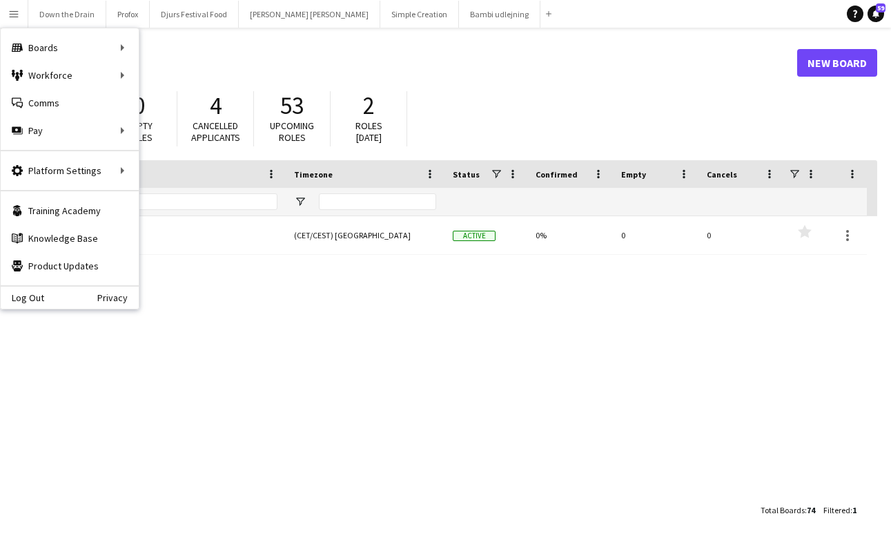
click at [10, 12] on app-icon "Menu" at bounding box center [13, 13] width 11 height 11
click at [19, 16] on button "Menu" at bounding box center [14, 14] width 28 height 28
click at [164, 80] on link "All jobs" at bounding box center [208, 75] width 138 height 28
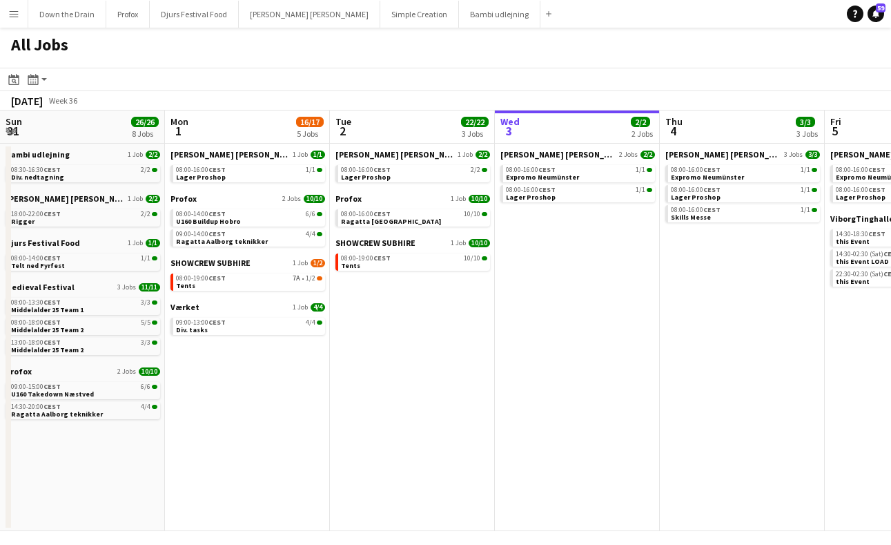
scroll to position [0, 330]
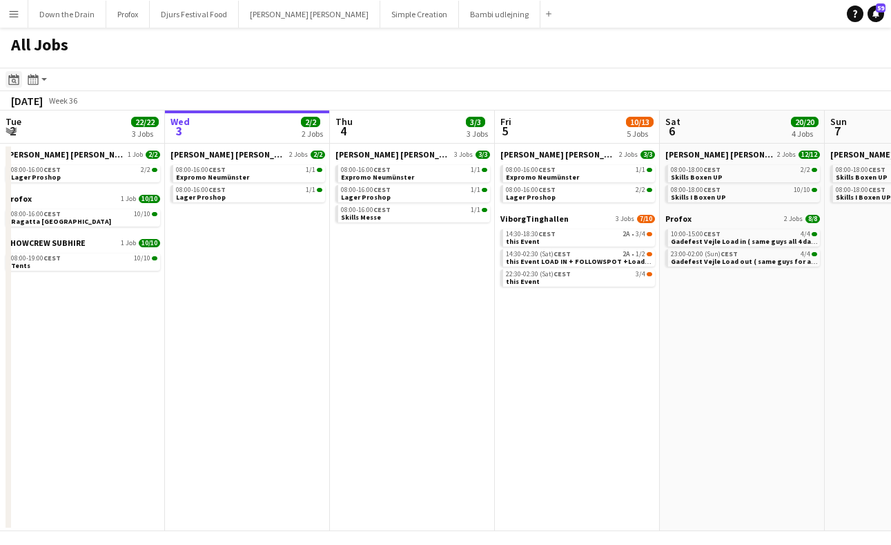
click at [12, 81] on icon "Date picker" at bounding box center [13, 79] width 11 height 11
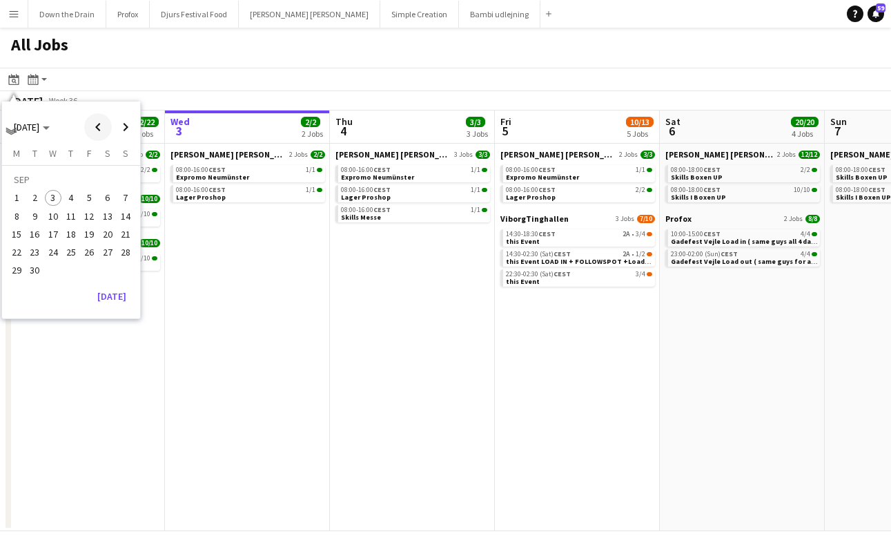
click at [97, 128] on span "Previous month" at bounding box center [98, 127] width 28 height 28
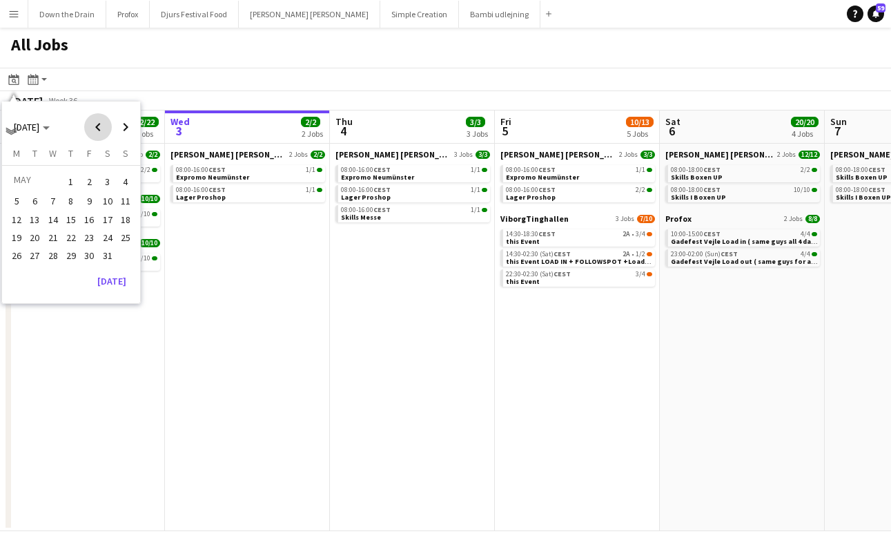
click at [97, 128] on span "Previous month" at bounding box center [98, 127] width 28 height 28
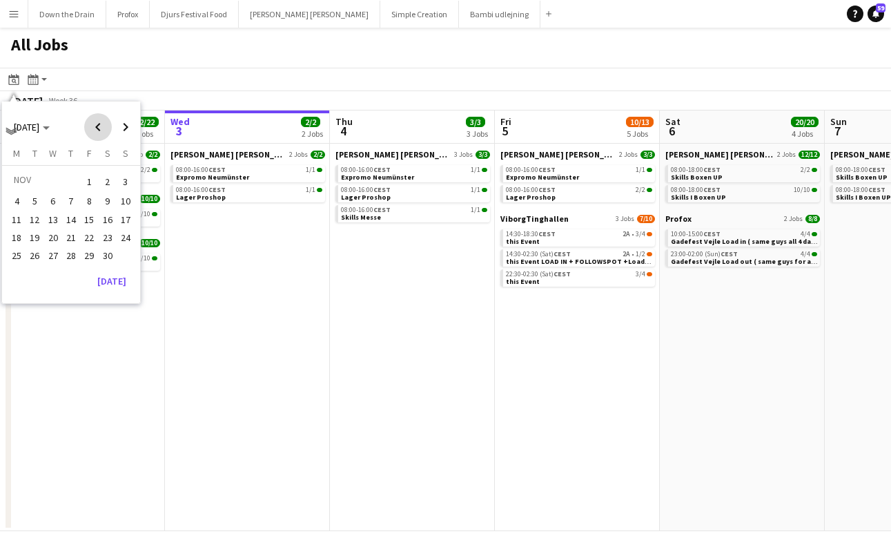
click at [97, 128] on span "Previous month" at bounding box center [98, 127] width 28 height 28
click at [240, 320] on app-date-cell "Danny Black Luna 2 Jobs 2/2 08:00-16:00 CEST 1/1 Expromo Neumünster 08:00-16:00…" at bounding box center [247, 337] width 165 height 387
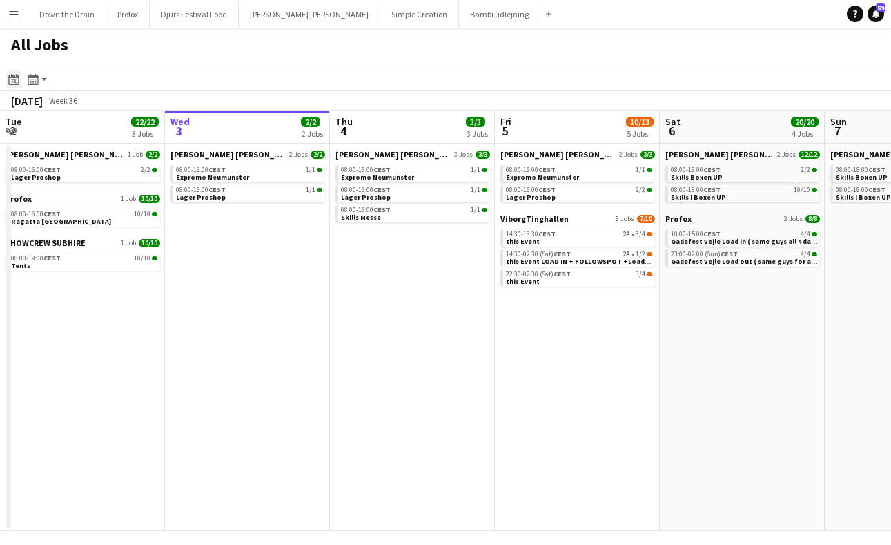
click at [15, 79] on icon at bounding box center [14, 81] width 5 height 5
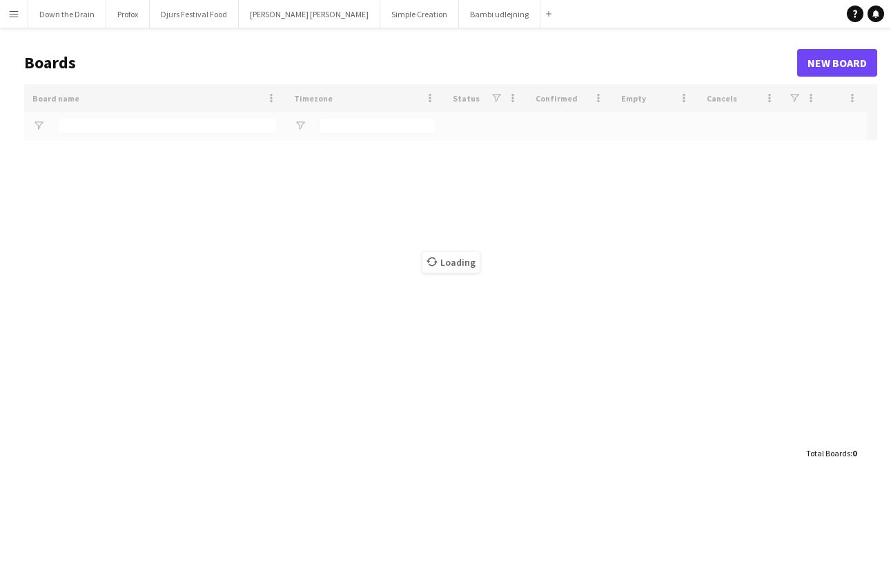
type input "*****"
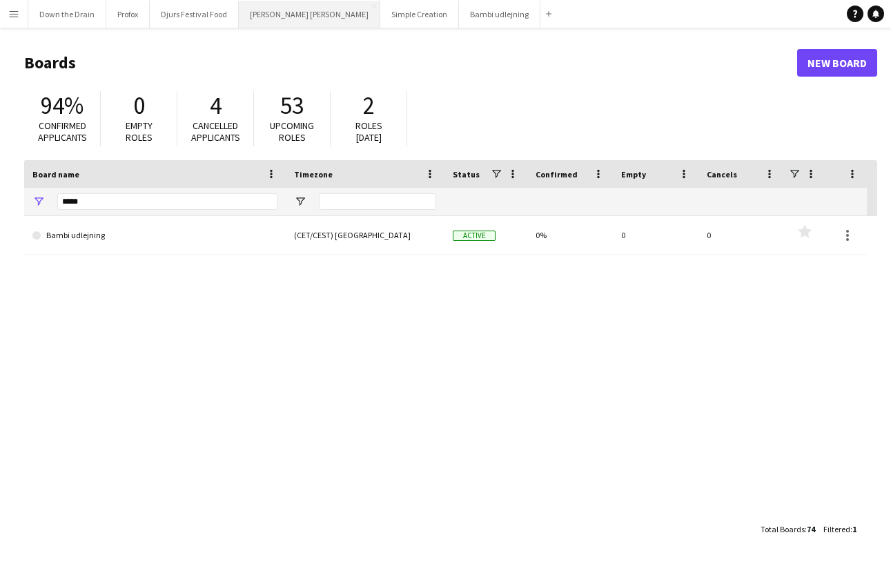
click at [289, 13] on button "[PERSON_NAME] [PERSON_NAME] Close" at bounding box center [310, 14] width 142 height 27
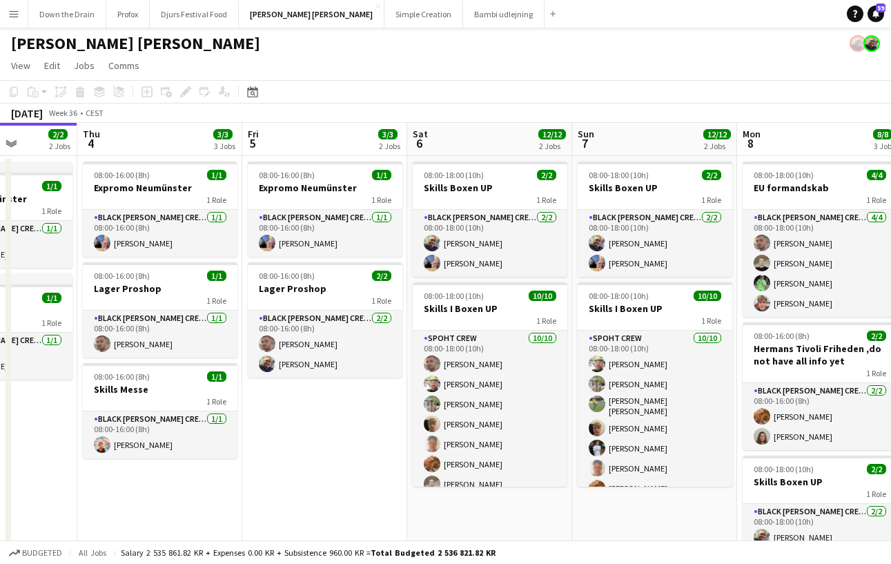
scroll to position [0, 584]
